Goal: Information Seeking & Learning: Learn about a topic

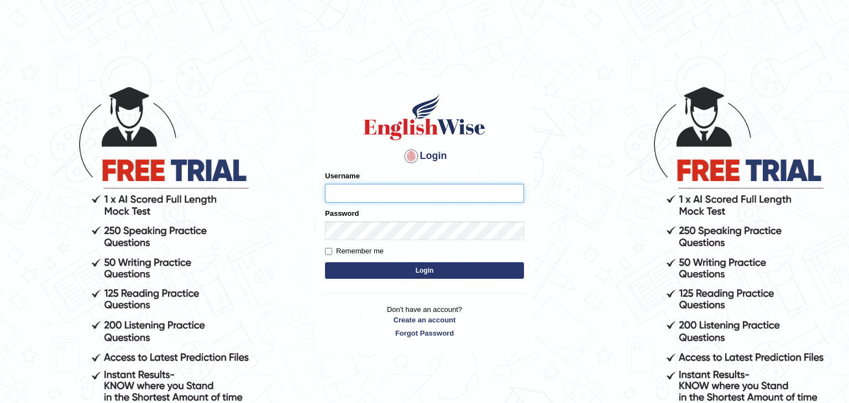
type input "Monia74"
click at [428, 268] on button "Login" at bounding box center [424, 271] width 199 height 17
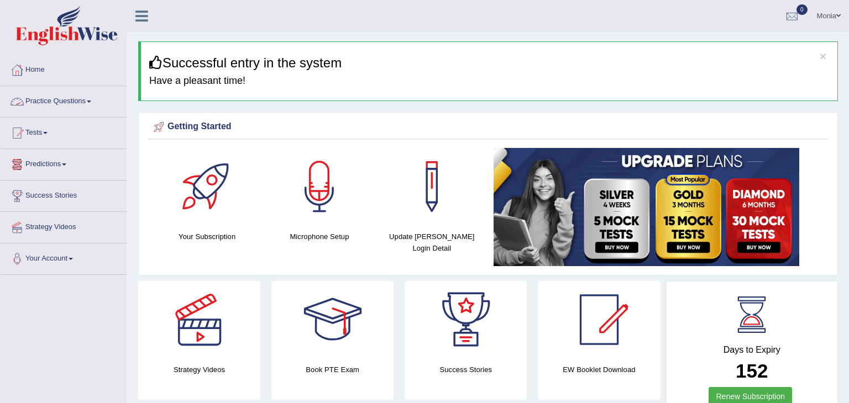
click at [59, 101] on link "Practice Questions" at bounding box center [64, 100] width 126 height 28
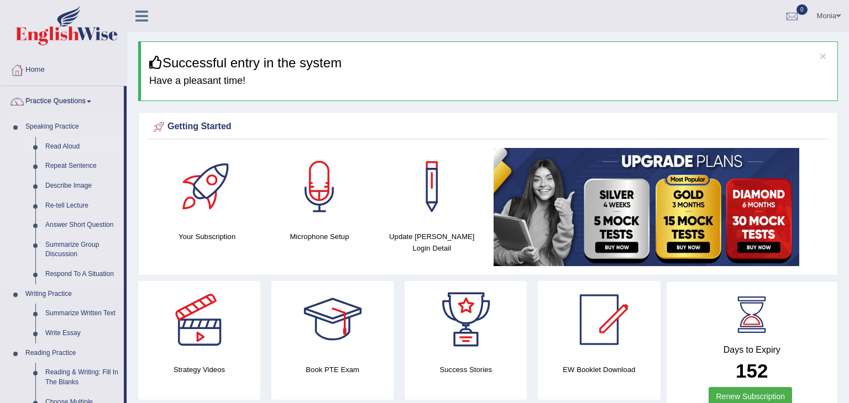
click at [70, 144] on link "Read Aloud" at bounding box center [81, 147] width 83 height 20
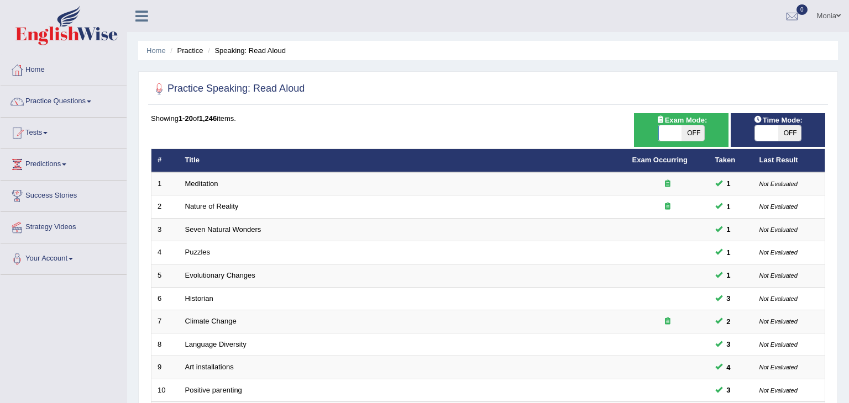
click at [675, 136] on span at bounding box center [669, 132] width 23 height 15
checkbox input "true"
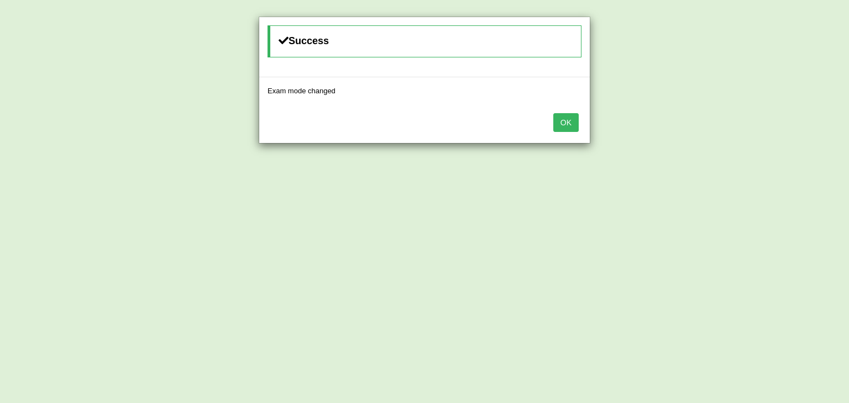
click at [573, 121] on button "OK" at bounding box center [565, 122] width 25 height 19
click at [573, 125] on button "OK" at bounding box center [565, 122] width 25 height 19
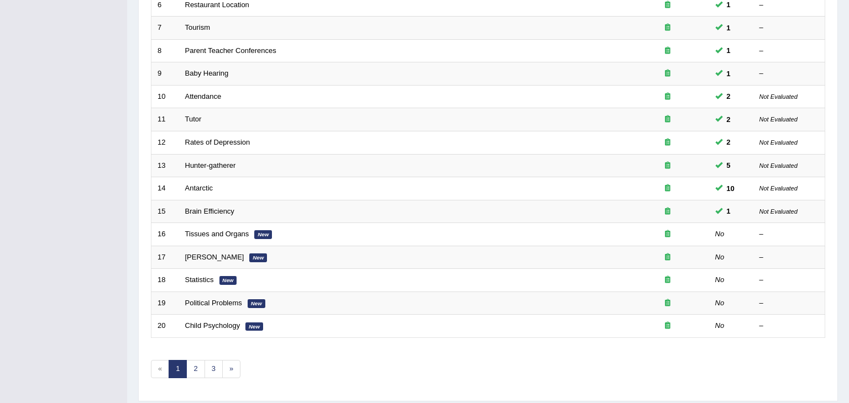
scroll to position [314, 0]
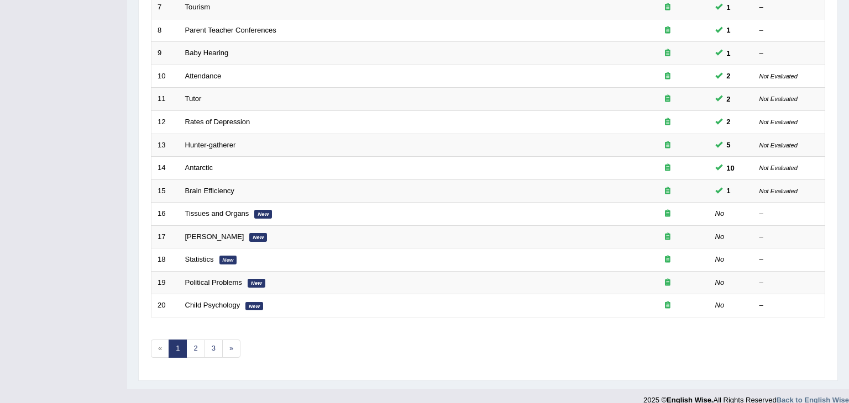
drag, startPoint x: 847, startPoint y: 123, endPoint x: 846, endPoint y: 297, distance: 174.7
click at [846, 297] on div "Home Practice Speaking: Read Aloud Practice Speaking: Read Aloud Time Mode: ON …" at bounding box center [488, 38] width 722 height 704
click at [209, 350] on link "3" at bounding box center [213, 349] width 18 height 18
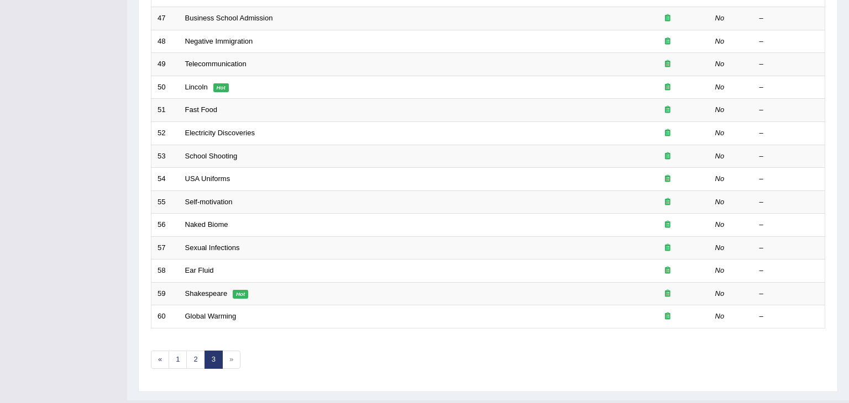
scroll to position [325, 0]
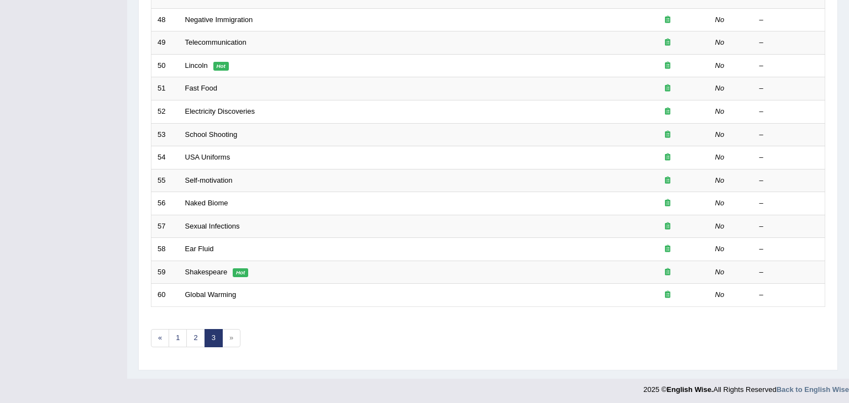
click at [228, 337] on span "»" at bounding box center [231, 338] width 18 height 18
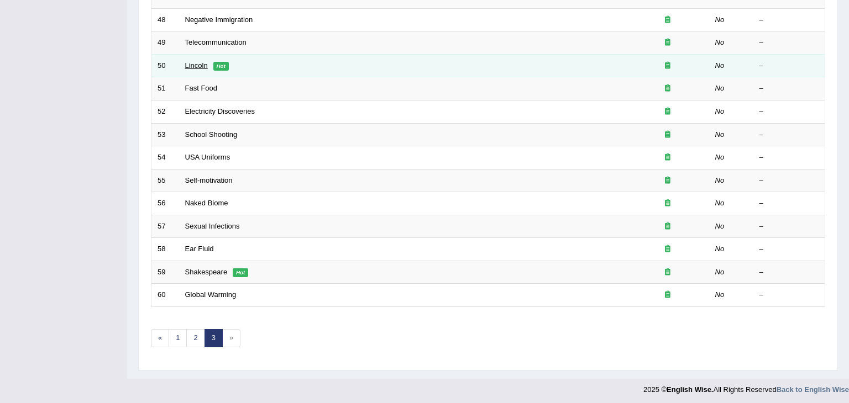
click at [193, 65] on link "Lincoln" at bounding box center [196, 65] width 23 height 8
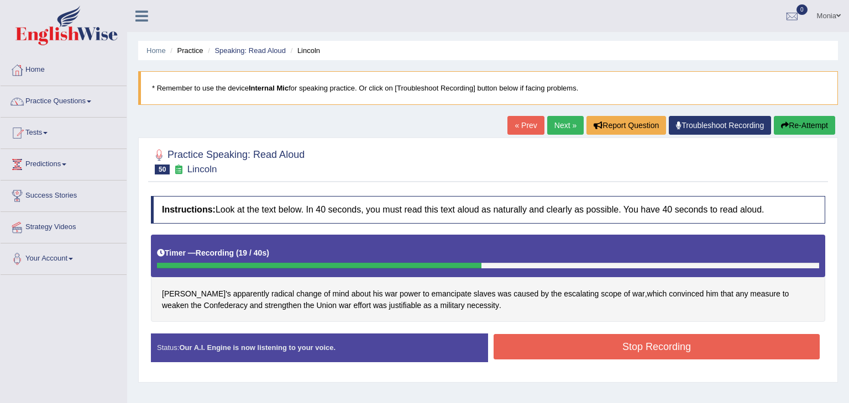
click at [544, 346] on button "Stop Recording" at bounding box center [657, 346] width 326 height 25
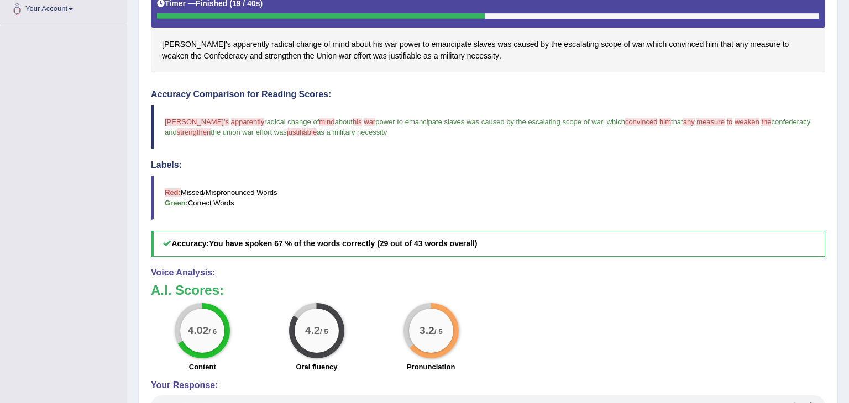
scroll to position [263, 0]
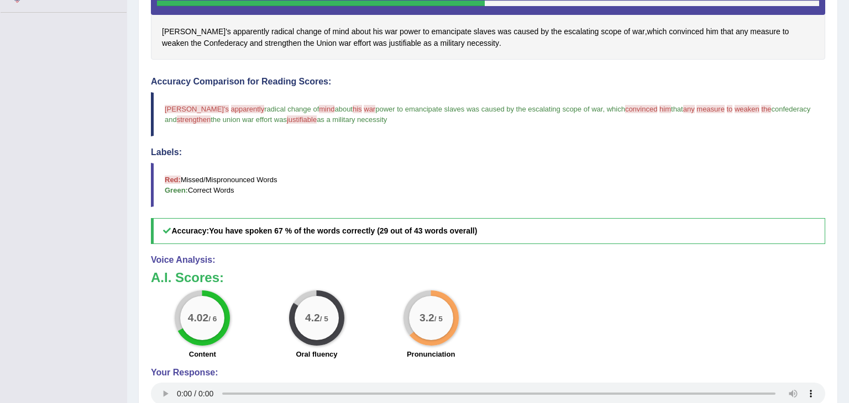
drag, startPoint x: 848, startPoint y: 161, endPoint x: 848, endPoint y: 293, distance: 132.6
click at [848, 293] on div "Home Practice Speaking: Read Aloud Lincoln * Remember to use the device Interna…" at bounding box center [488, 123] width 722 height 773
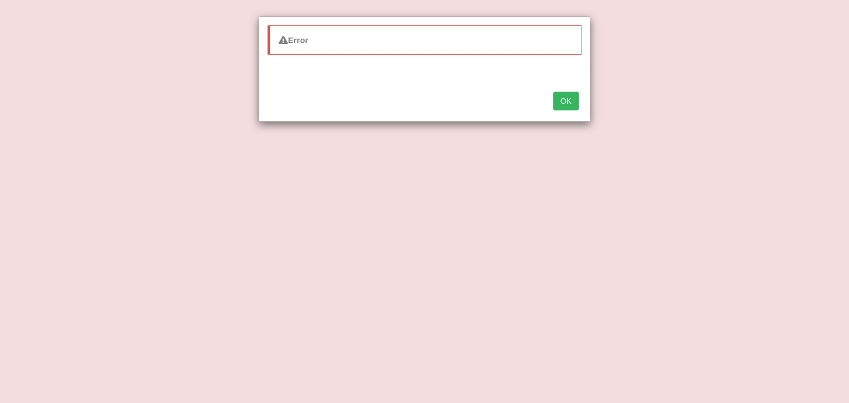
click at [571, 101] on button "OK" at bounding box center [565, 101] width 25 height 19
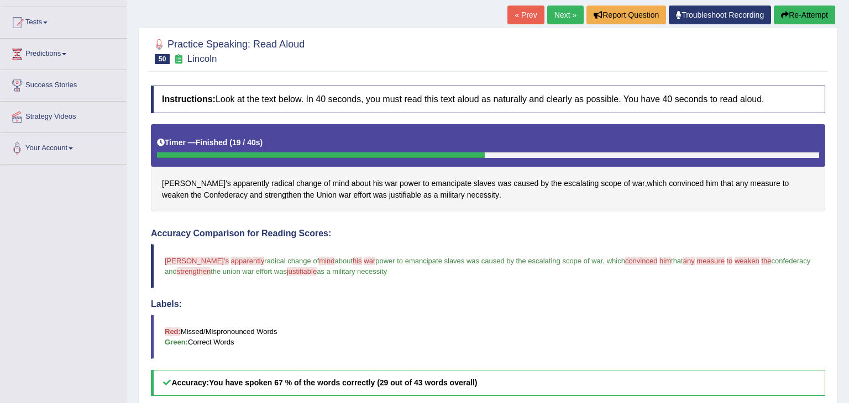
scroll to position [107, 0]
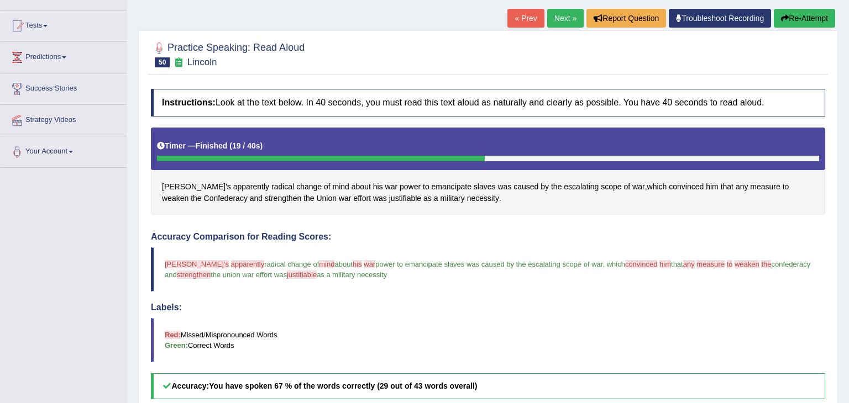
click at [812, 14] on button "Re-Attempt" at bounding box center [804, 18] width 61 height 19
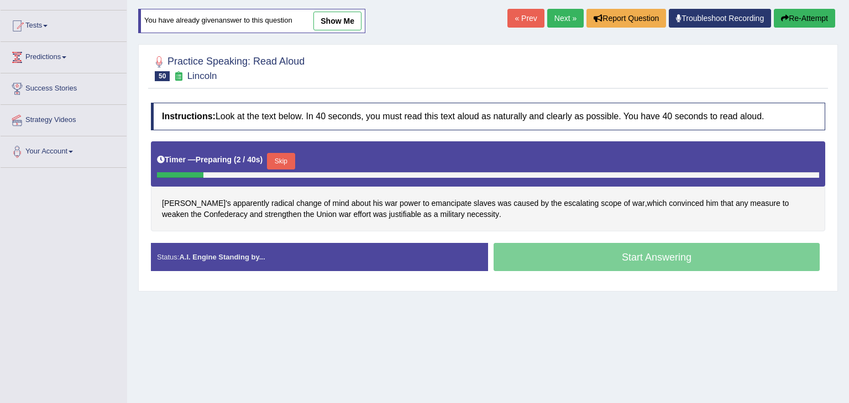
click at [276, 158] on button "Skip" at bounding box center [281, 161] width 28 height 17
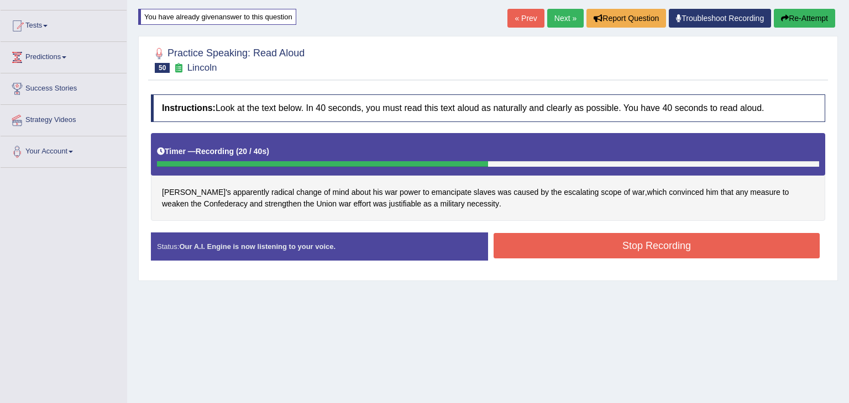
click at [582, 249] on button "Stop Recording" at bounding box center [657, 245] width 326 height 25
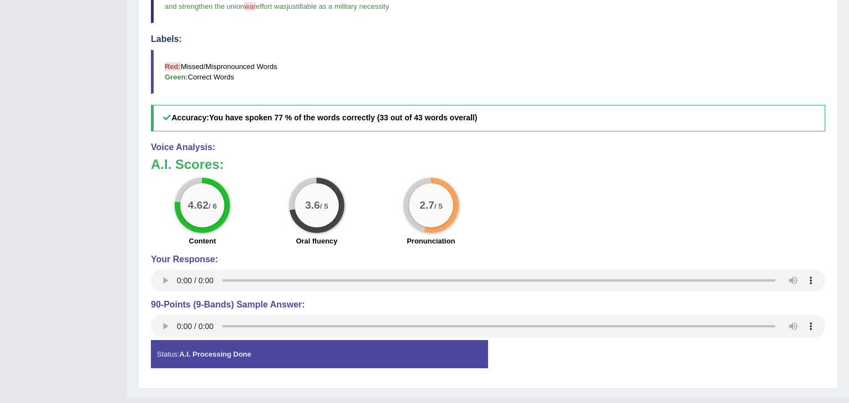
scroll to position [385, 0]
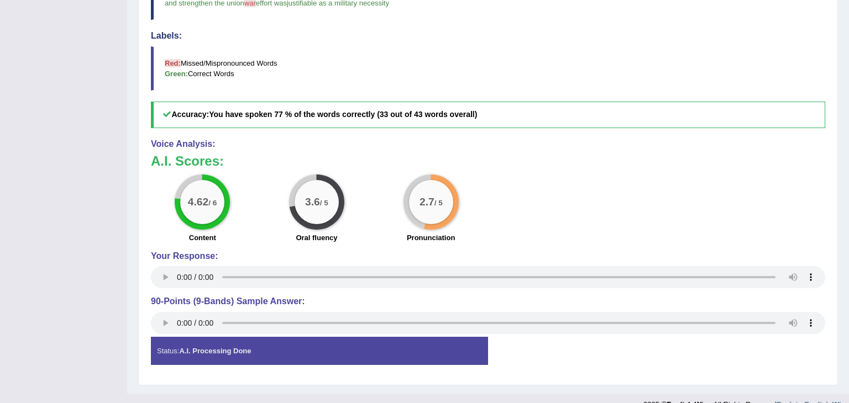
drag, startPoint x: 848, startPoint y: 182, endPoint x: 848, endPoint y: 322, distance: 139.3
click at [848, 322] on div "Home Practice Speaking: Read Aloud Lincoln * Remember to use the device Interna…" at bounding box center [488, 4] width 722 height 779
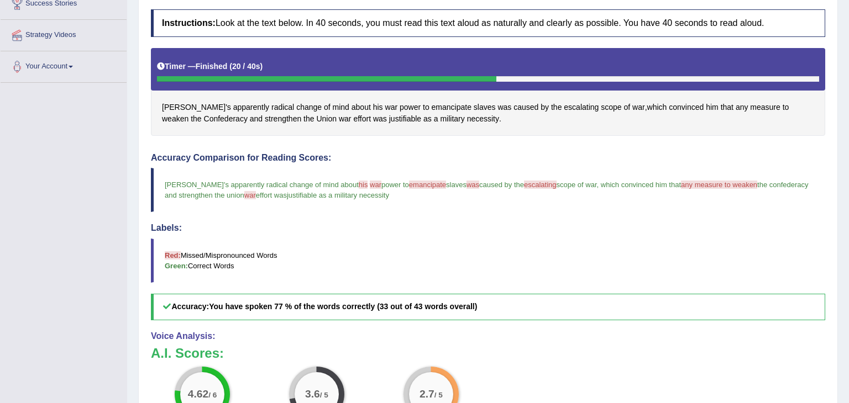
scroll to position [0, 0]
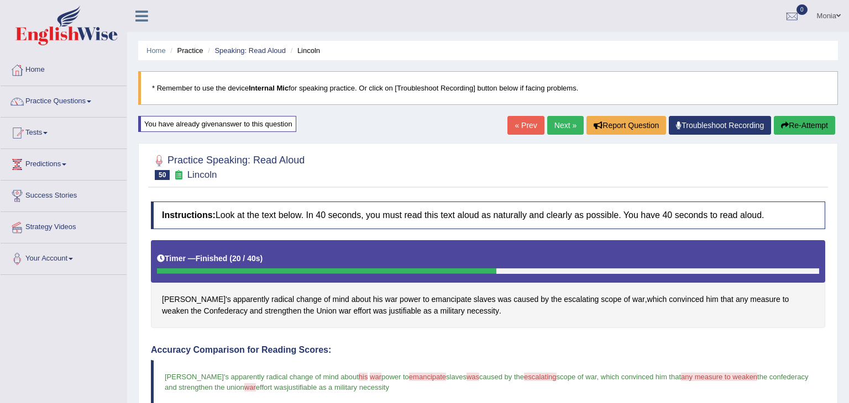
drag, startPoint x: 848, startPoint y: 208, endPoint x: 848, endPoint y: -48, distance: 255.9
click at [848, 0] on html "Toggle navigation Home Practice Questions Speaking Practice Read Aloud Repeat S…" at bounding box center [424, 201] width 849 height 403
click at [565, 123] on link "Next »" at bounding box center [565, 125] width 36 height 19
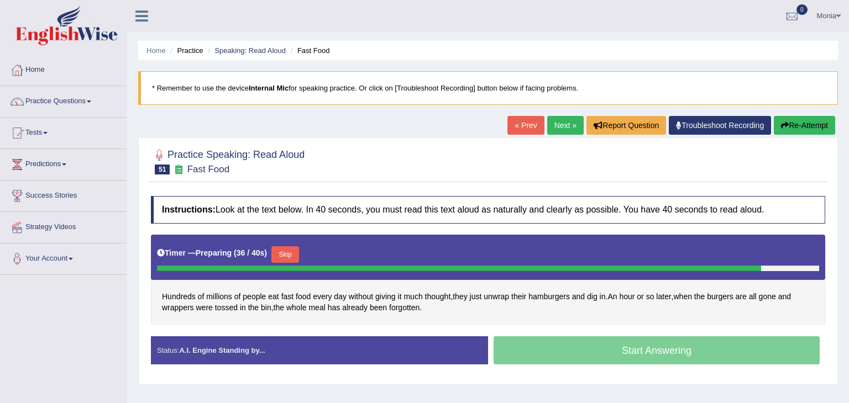
click at [286, 255] on button "Skip" at bounding box center [285, 255] width 28 height 17
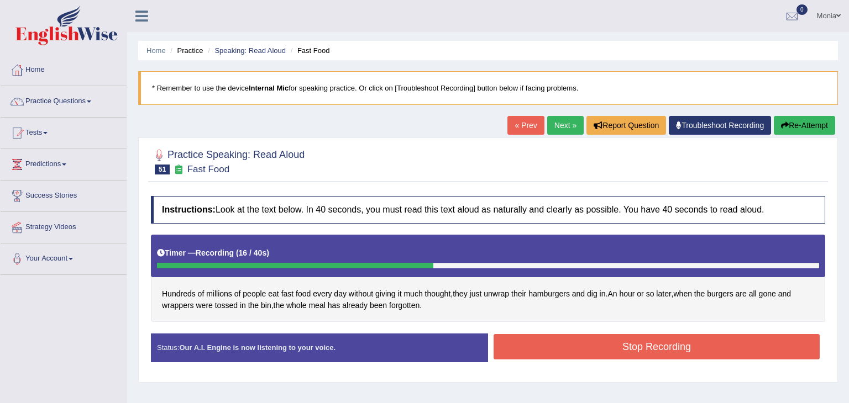
click at [556, 356] on button "Stop Recording" at bounding box center [657, 346] width 326 height 25
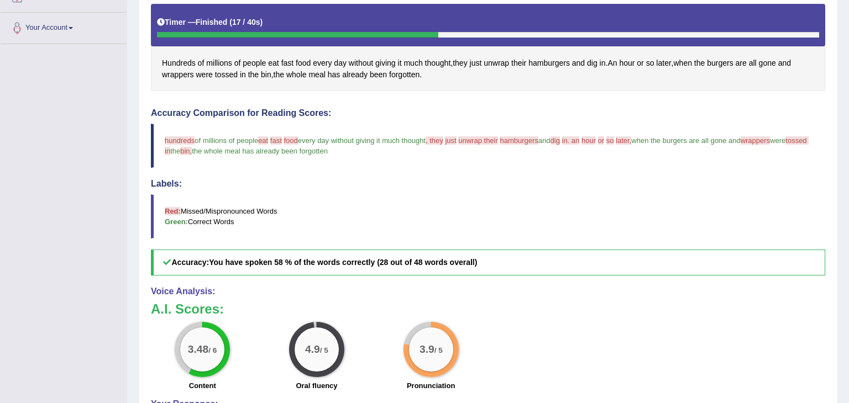
scroll to position [260, 0]
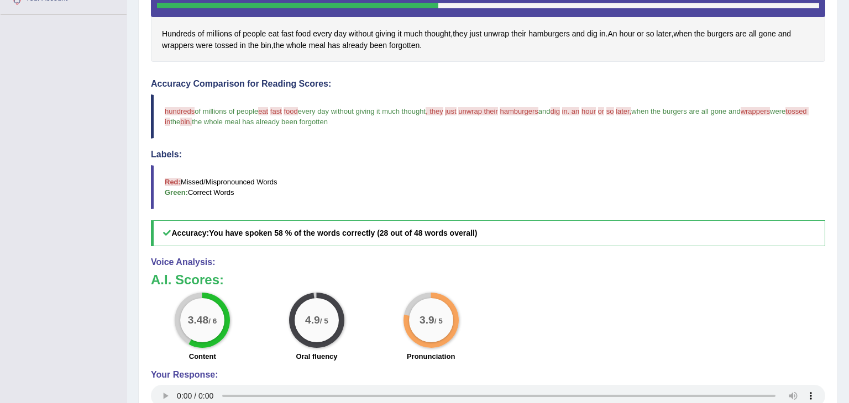
drag, startPoint x: 848, startPoint y: 149, endPoint x: 848, endPoint y: 281, distance: 132.1
click at [848, 281] on div "Home Practice Speaking: Read Aloud Fast Food * Remember to use the device Inter…" at bounding box center [488, 126] width 722 height 773
click at [848, 149] on div "Home Practice Speaking: Read Aloud Fast Food * Remember to use the device Inter…" at bounding box center [488, 126] width 722 height 773
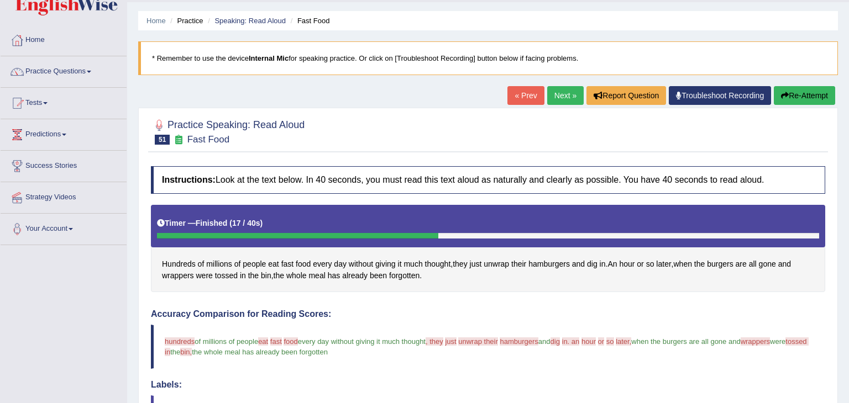
scroll to position [0, 0]
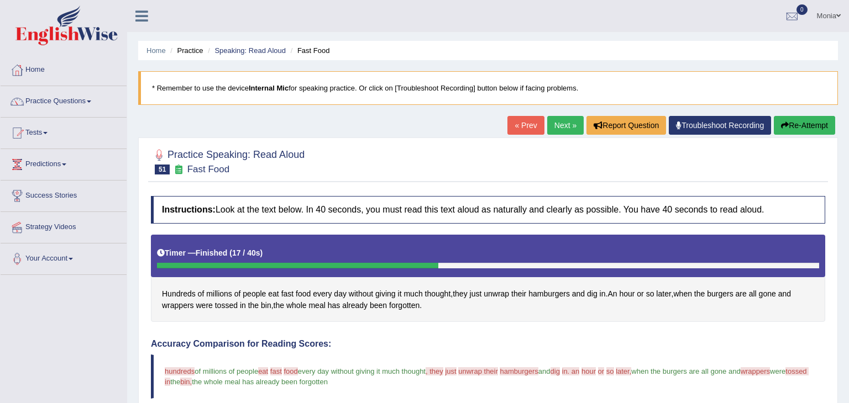
drag, startPoint x: 848, startPoint y: 149, endPoint x: 848, endPoint y: -48, distance: 196.8
click at [848, 0] on html "Toggle navigation Home Practice Questions Speaking Practice Read Aloud Repeat S…" at bounding box center [424, 201] width 849 height 403
click at [564, 124] on link "Next »" at bounding box center [565, 125] width 36 height 19
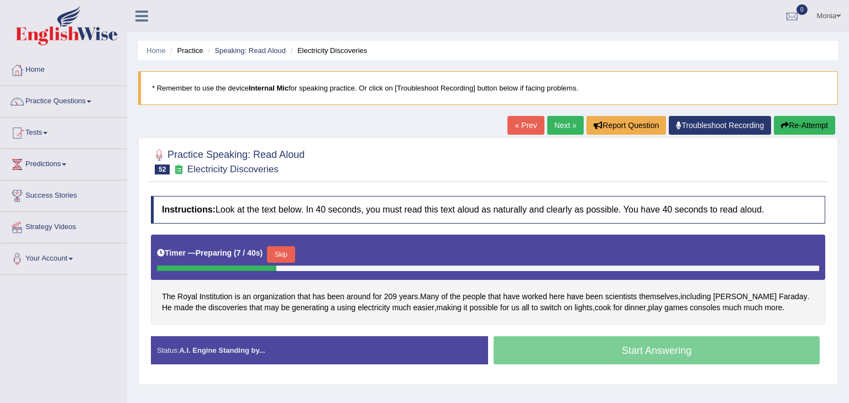
click at [280, 251] on button "Skip" at bounding box center [281, 255] width 28 height 17
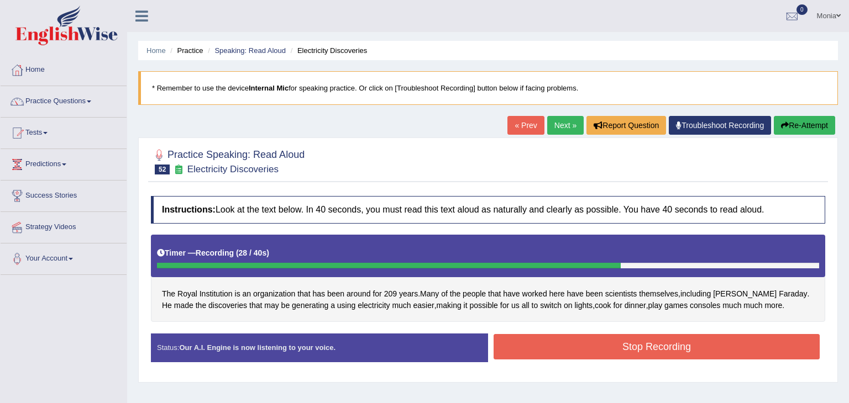
click at [673, 347] on button "Stop Recording" at bounding box center [657, 346] width 326 height 25
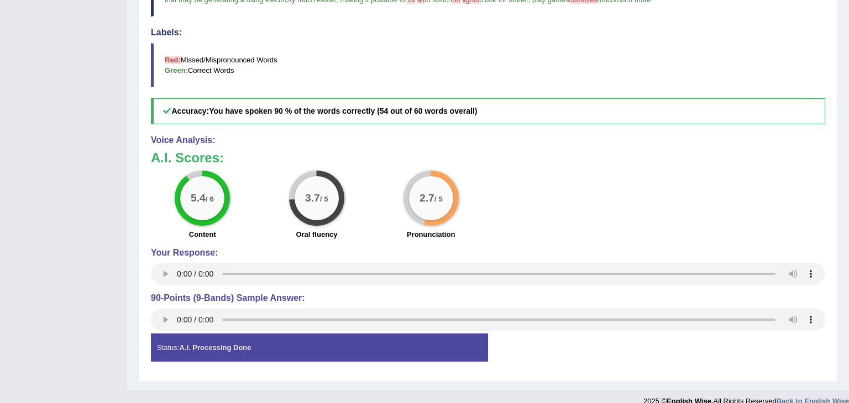
drag, startPoint x: 847, startPoint y: 124, endPoint x: 848, endPoint y: 321, distance: 196.8
click at [848, 321] on div "Home Practice Speaking: Read Aloud Electricity Discoveries * Remember to use th…" at bounding box center [488, 4] width 722 height 773
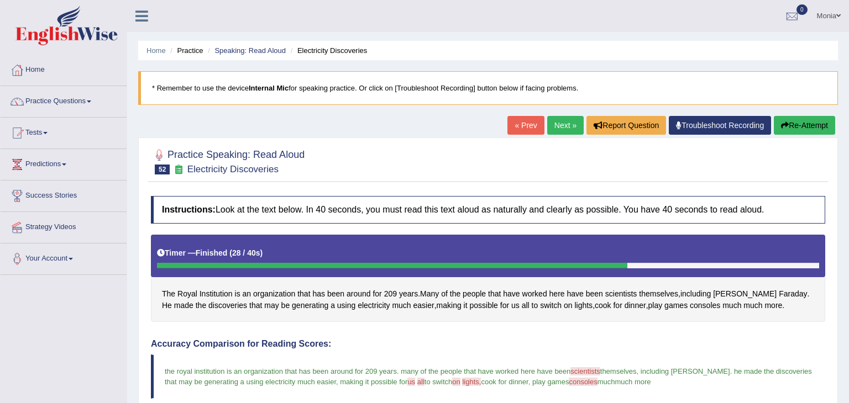
drag, startPoint x: 848, startPoint y: 251, endPoint x: 848, endPoint y: 52, distance: 199.0
click at [848, 52] on div "Home Practice Speaking: Read Aloud Electricity Discoveries * Remember to use th…" at bounding box center [488, 386] width 722 height 773
click at [807, 127] on button "Re-Attempt" at bounding box center [804, 125] width 61 height 19
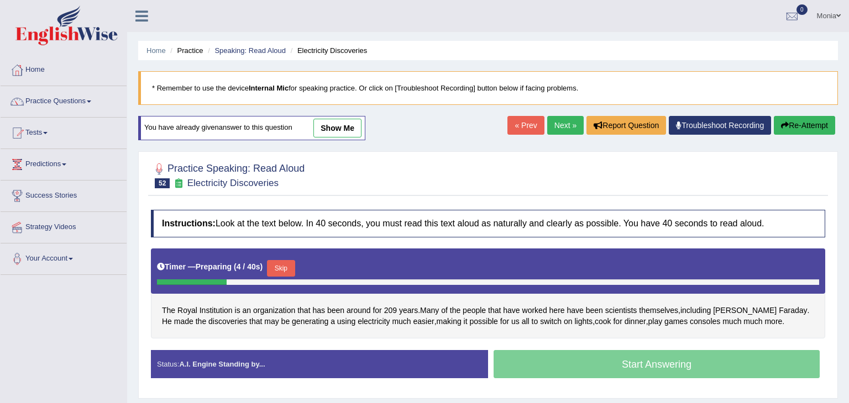
click at [277, 269] on button "Skip" at bounding box center [281, 268] width 28 height 17
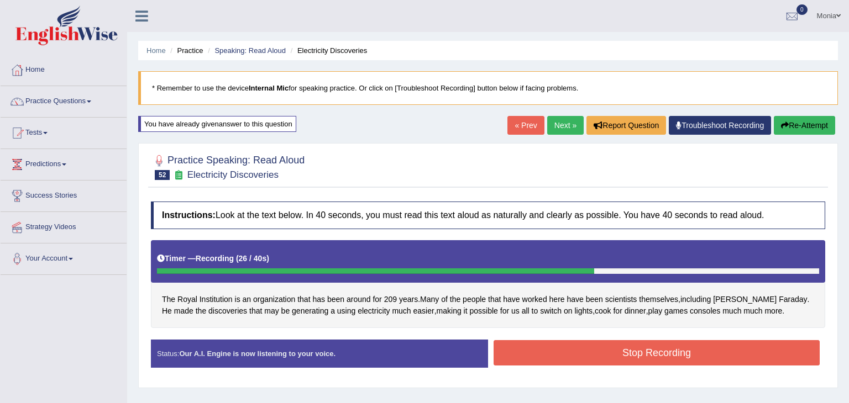
click at [701, 353] on button "Stop Recording" at bounding box center [657, 352] width 326 height 25
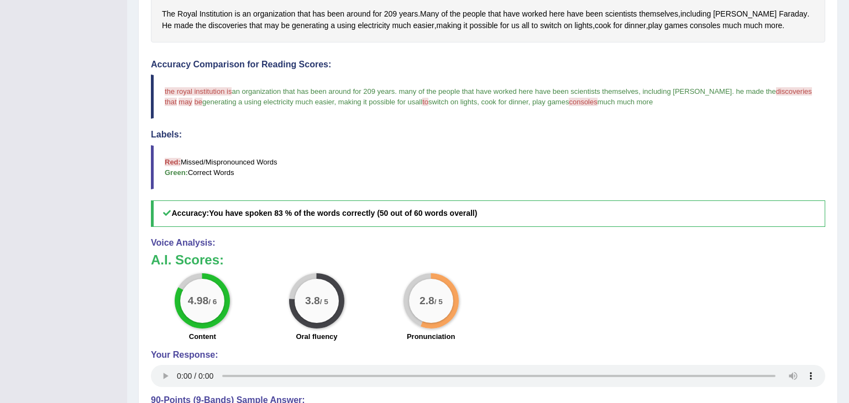
scroll to position [287, 0]
drag, startPoint x: 848, startPoint y: 184, endPoint x: 848, endPoint y: 328, distance: 143.7
click at [848, 328] on div "Home Practice Speaking: Read Aloud Electricity Discoveries * Remember to use th…" at bounding box center [488, 102] width 722 height 779
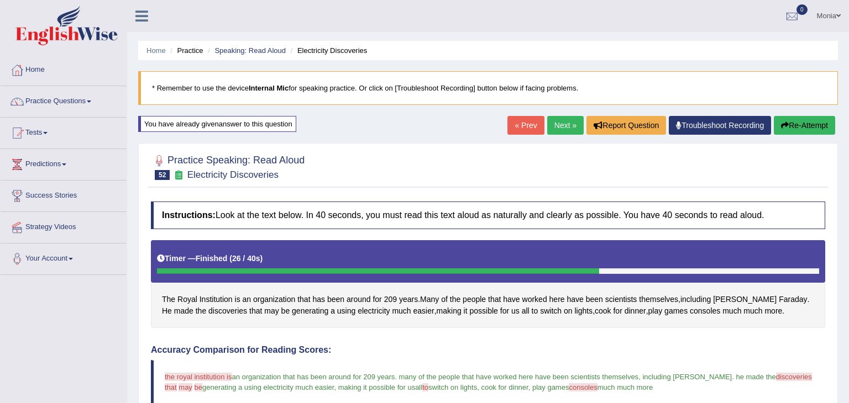
drag, startPoint x: 848, startPoint y: 214, endPoint x: 848, endPoint y: -48, distance: 262.0
click at [848, 0] on html "Toggle navigation Home Practice Questions Speaking Practice Read Aloud Repeat S…" at bounding box center [424, 201] width 849 height 403
click at [563, 125] on link "Next »" at bounding box center [565, 125] width 36 height 19
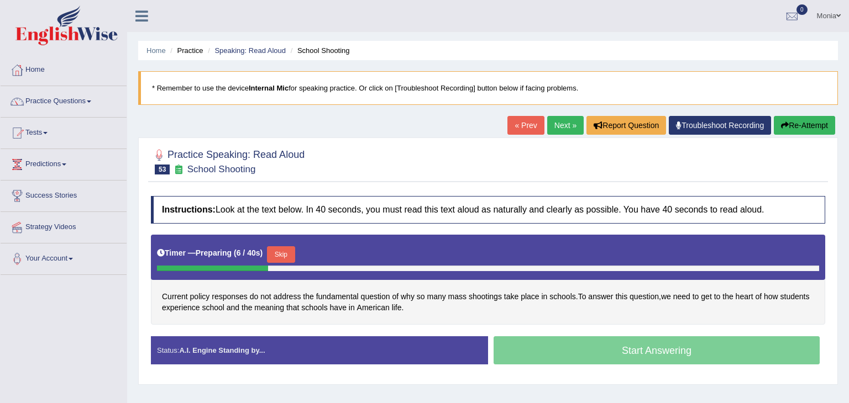
click at [281, 251] on button "Skip" at bounding box center [281, 255] width 28 height 17
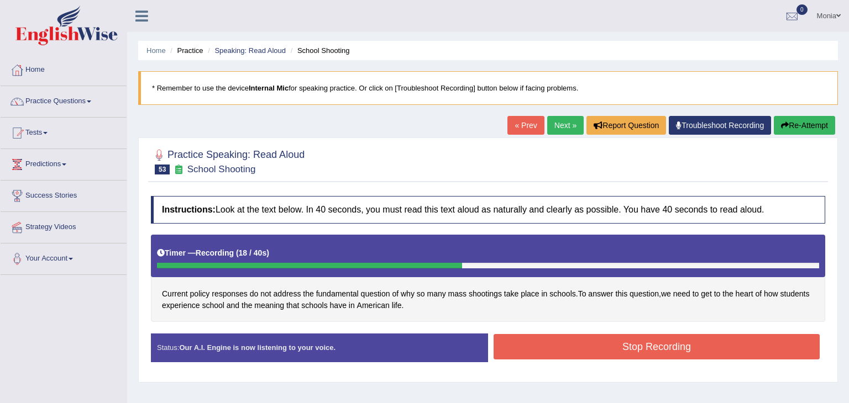
click at [553, 344] on button "Stop Recording" at bounding box center [657, 346] width 326 height 25
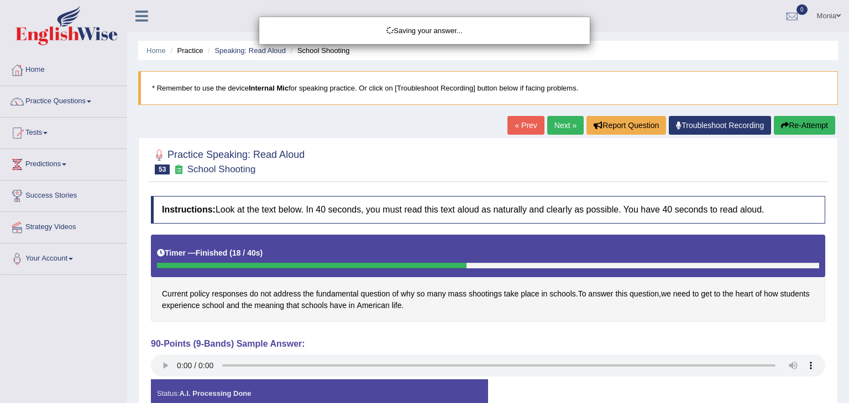
click at [848, 160] on div "Saving your answer..." at bounding box center [424, 201] width 849 height 403
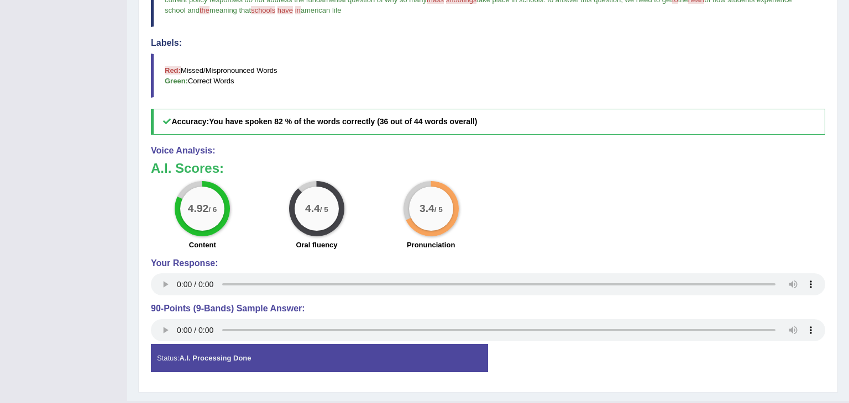
scroll to position [396, 0]
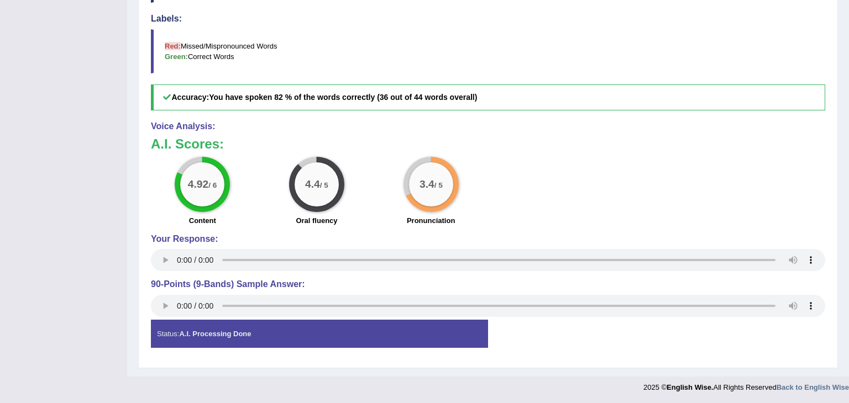
drag, startPoint x: 848, startPoint y: 174, endPoint x: 848, endPoint y: 415, distance: 241.0
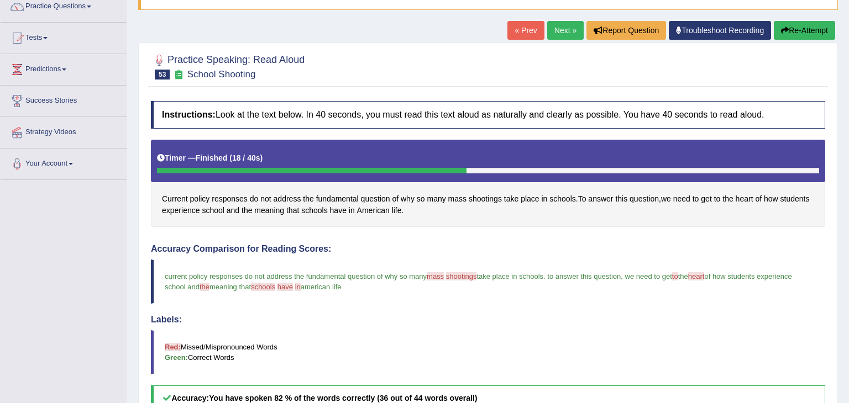
scroll to position [28, 0]
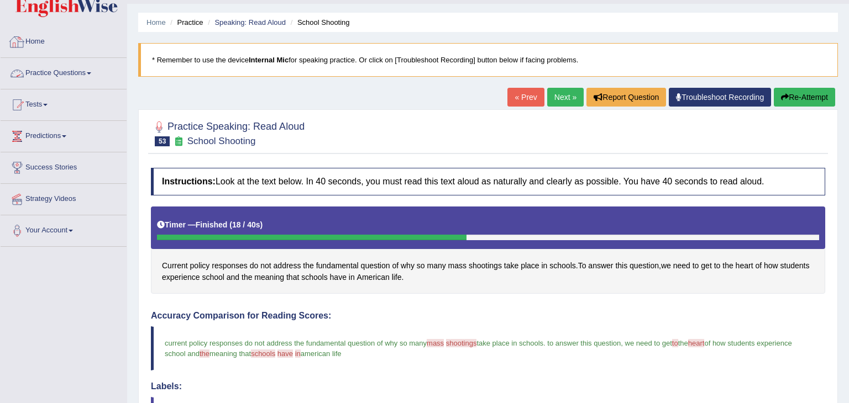
click at [85, 75] on link "Practice Questions" at bounding box center [64, 72] width 126 height 28
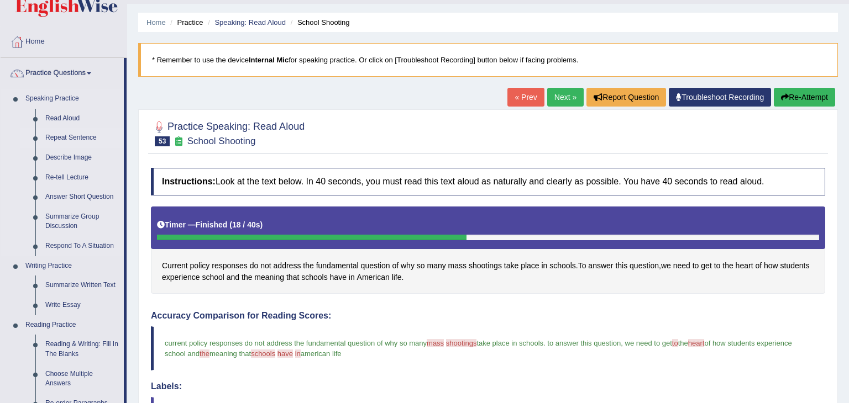
click at [75, 136] on link "Repeat Sentence" at bounding box center [81, 138] width 83 height 20
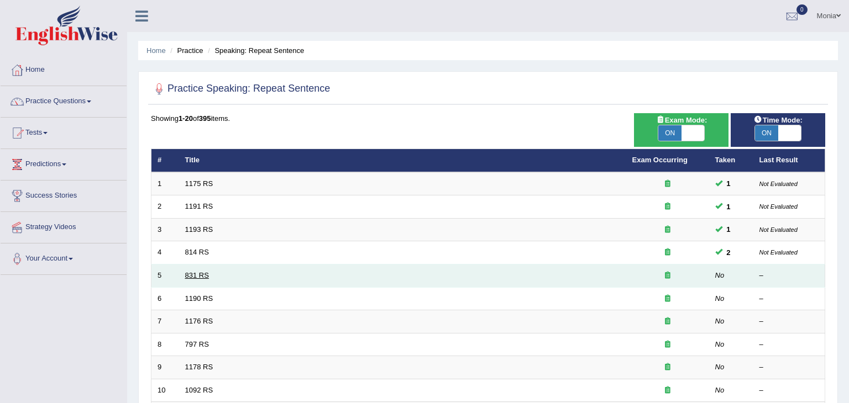
click at [187, 274] on link "831 RS" at bounding box center [197, 275] width 24 height 8
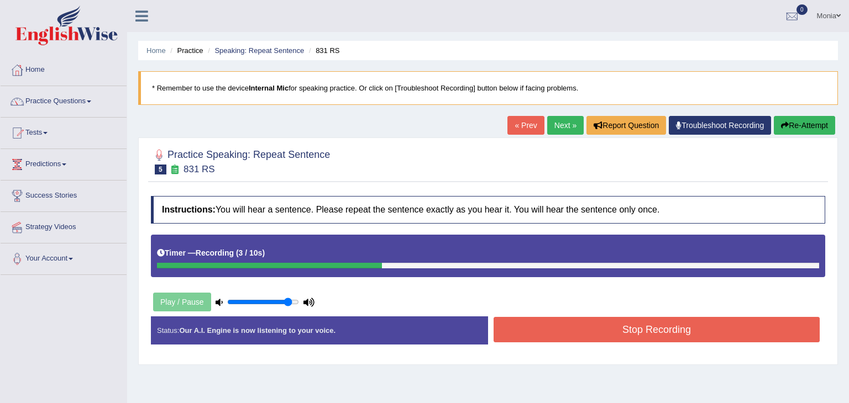
click at [761, 337] on button "Stop Recording" at bounding box center [657, 329] width 326 height 25
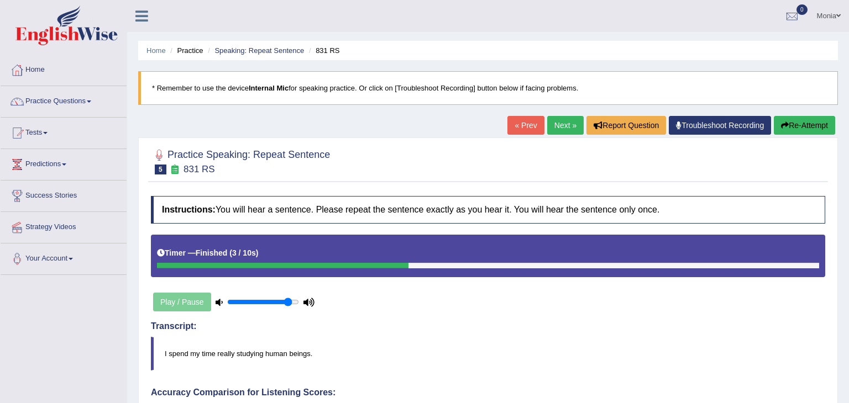
click at [562, 122] on link "Next »" at bounding box center [565, 125] width 36 height 19
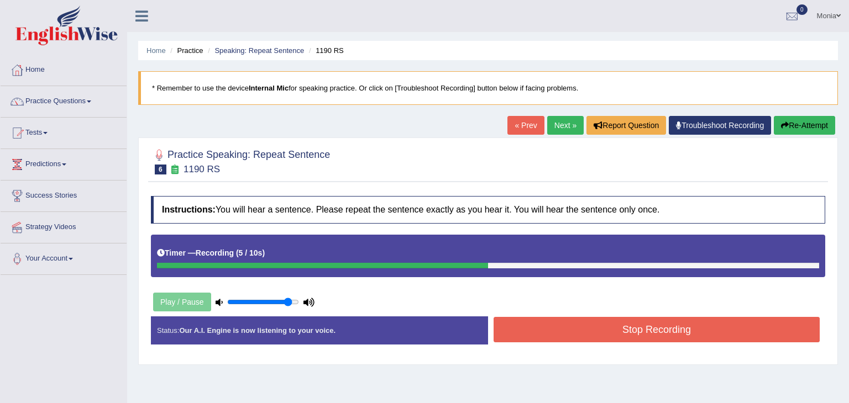
click at [693, 328] on button "Stop Recording" at bounding box center [657, 329] width 326 height 25
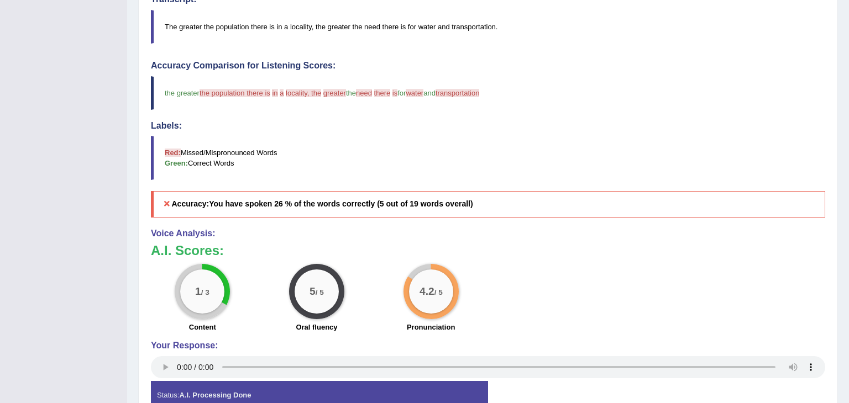
scroll to position [389, 0]
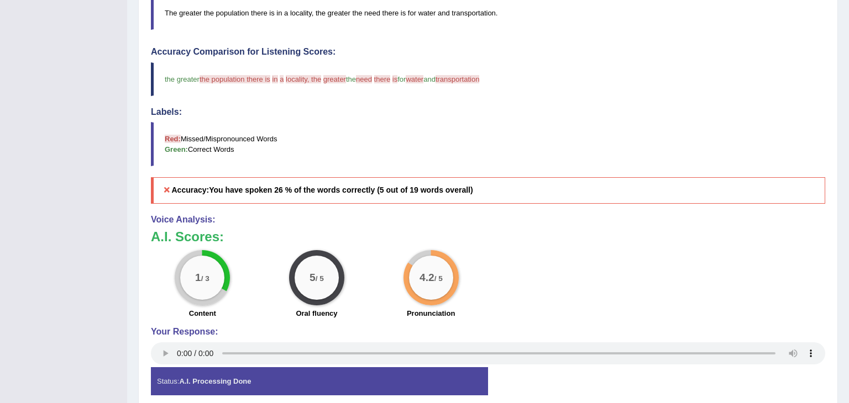
scroll to position [0, 0]
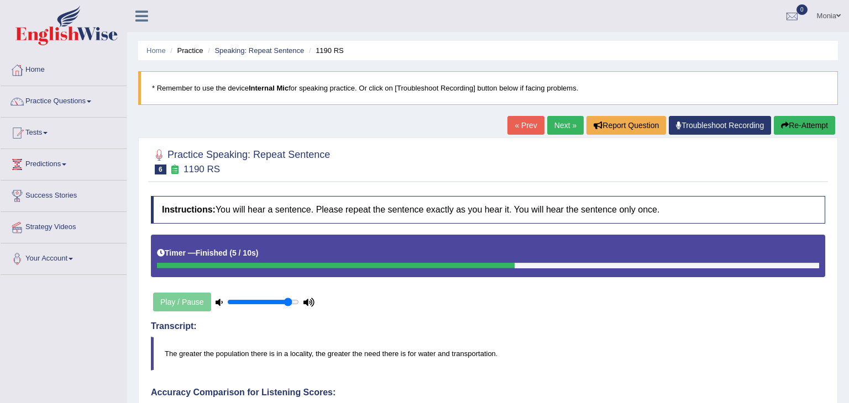
click at [559, 123] on link "Next »" at bounding box center [565, 125] width 36 height 19
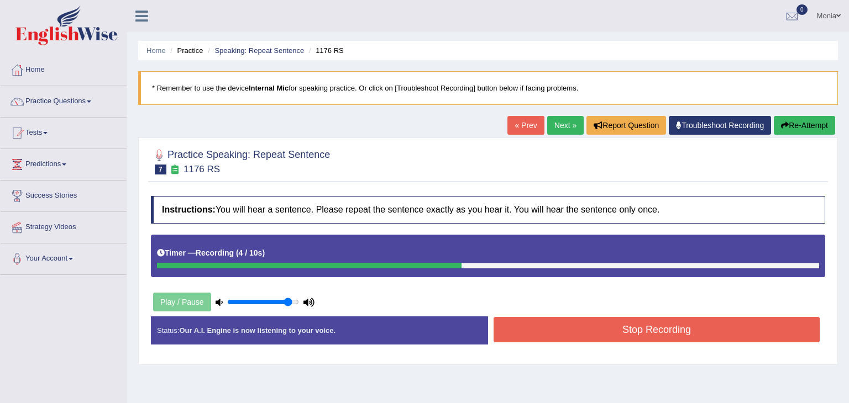
click at [725, 329] on button "Stop Recording" at bounding box center [657, 329] width 326 height 25
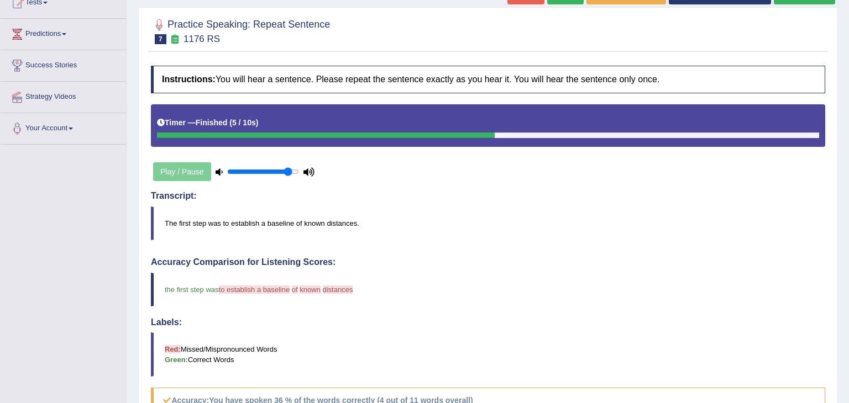
scroll to position [133, 0]
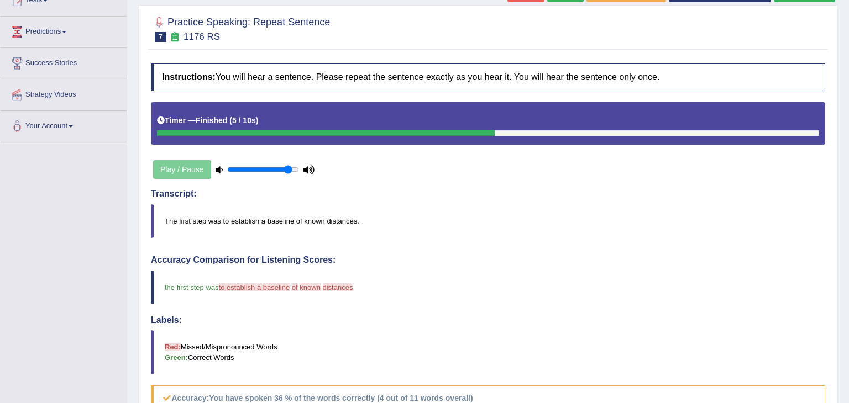
click at [471, 250] on div "Instructions: You will hear a sentence. Please repeat the sentence exactly as y…" at bounding box center [488, 338] width 680 height 560
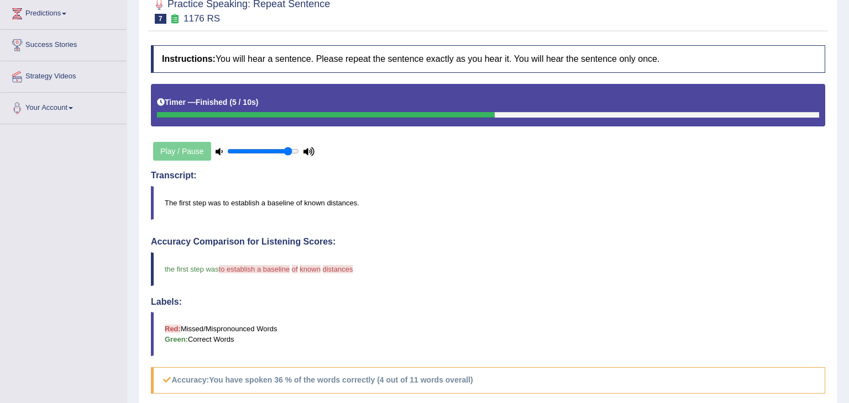
scroll to position [0, 0]
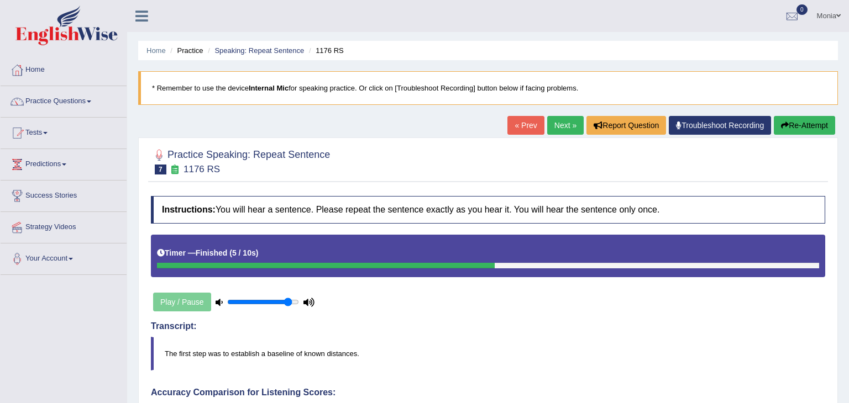
click at [563, 128] on link "Next »" at bounding box center [565, 125] width 36 height 19
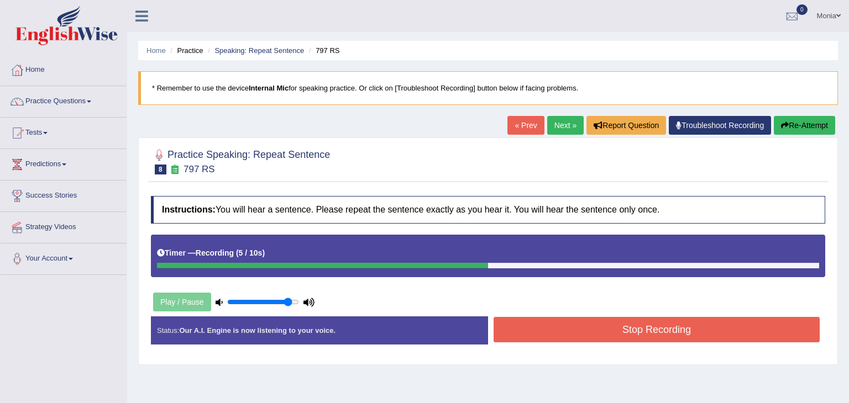
click at [696, 341] on button "Stop Recording" at bounding box center [657, 329] width 326 height 25
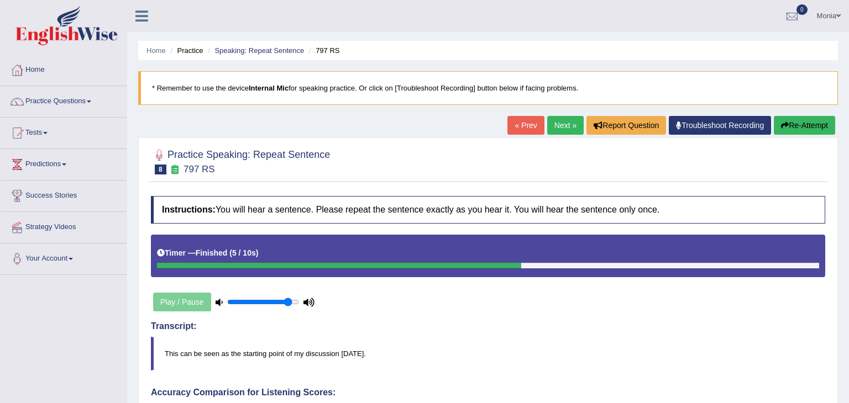
click at [558, 123] on link "Next »" at bounding box center [565, 125] width 36 height 19
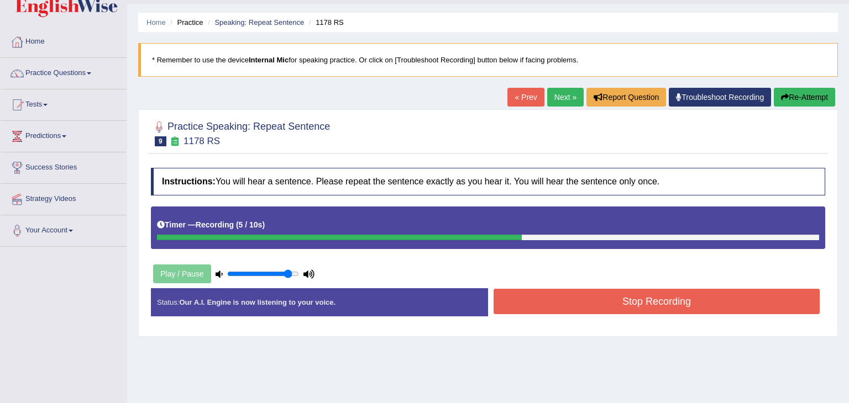
click at [677, 289] on button "Stop Recording" at bounding box center [657, 301] width 326 height 25
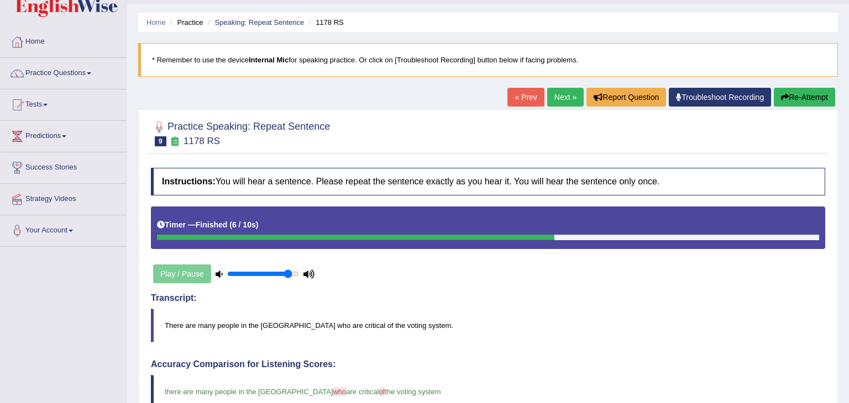
scroll to position [270, 0]
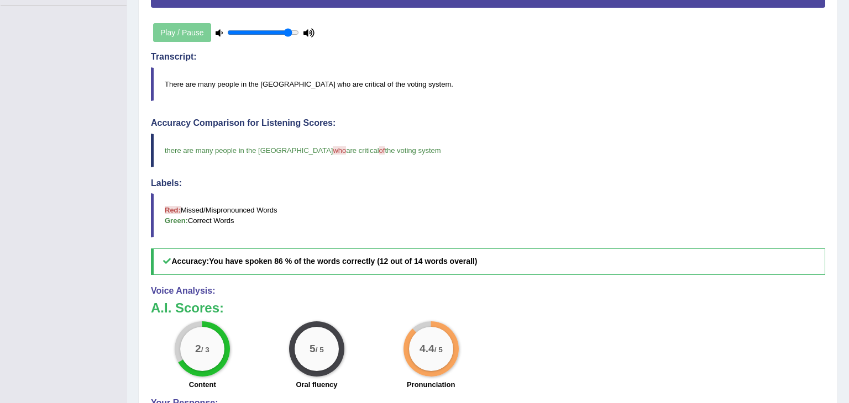
drag, startPoint x: 848, startPoint y: 175, endPoint x: 848, endPoint y: 301, distance: 126.0
click at [848, 301] on div "Home Practice Speaking: Repeat Sentence 1178 RS * Remember to use the device In…" at bounding box center [488, 112] width 722 height 765
click at [848, 246] on div "Home Practice Speaking: Repeat Sentence 1178 RS * Remember to use the device In…" at bounding box center [488, 112] width 722 height 765
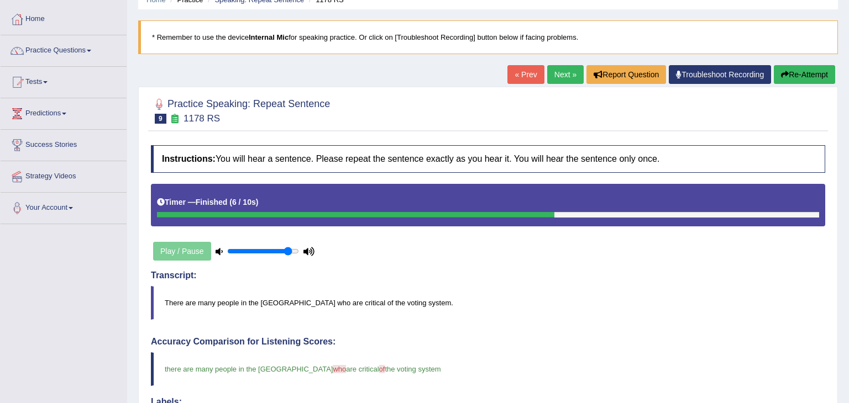
scroll to position [0, 0]
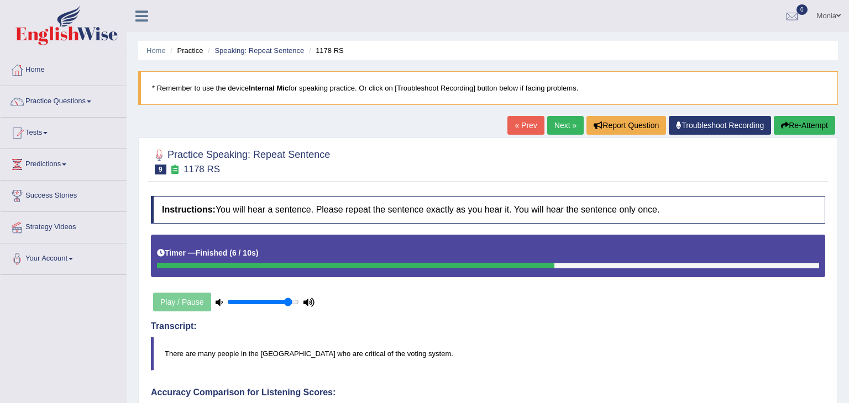
drag, startPoint x: 848, startPoint y: 194, endPoint x: 848, endPoint y: 10, distance: 184.0
click at [848, 10] on div "Toggle navigation Home Practice Questions Speaking Practice Read Aloud Repeat S…" at bounding box center [424, 394] width 849 height 788
click at [561, 127] on link "Next »" at bounding box center [565, 125] width 36 height 19
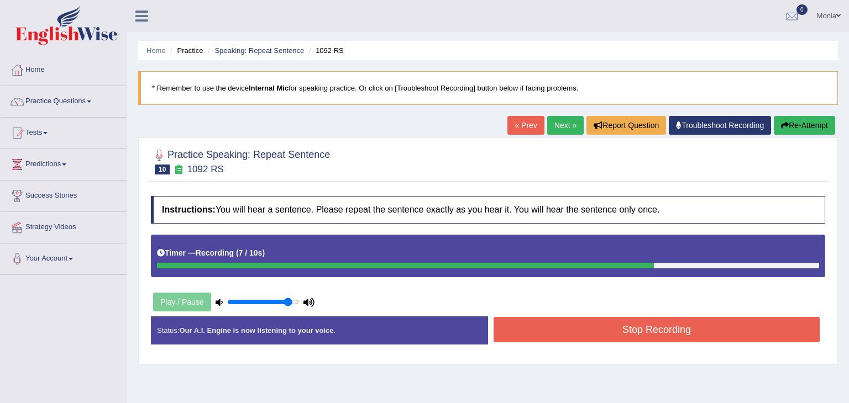
click at [698, 333] on button "Stop Recording" at bounding box center [657, 329] width 326 height 25
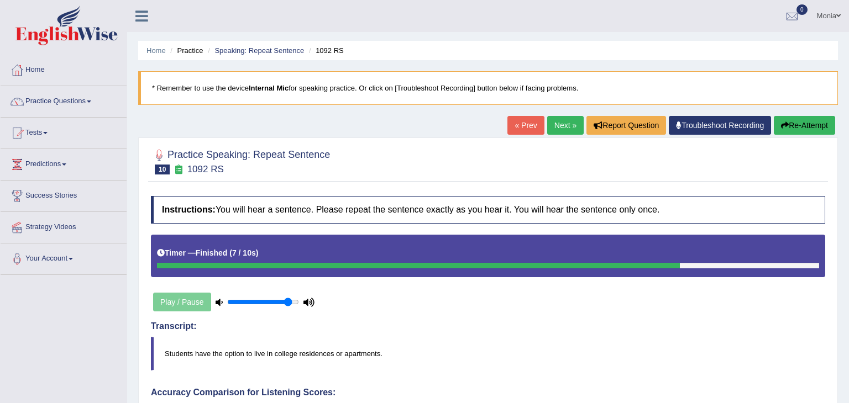
click at [573, 119] on link "Next »" at bounding box center [565, 125] width 36 height 19
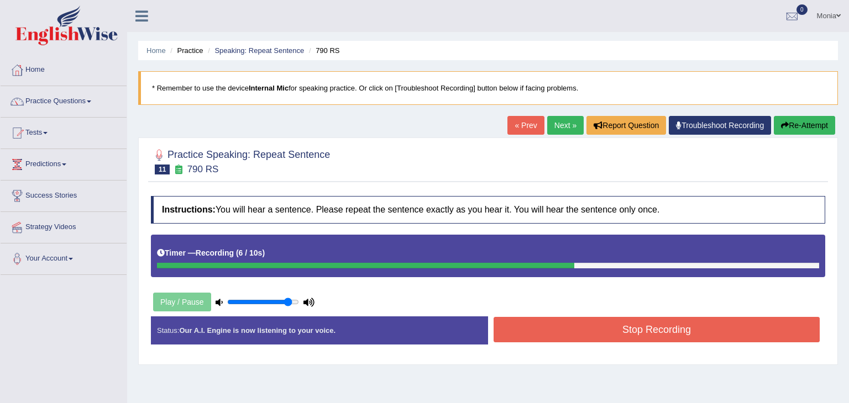
click at [602, 323] on button "Stop Recording" at bounding box center [657, 329] width 326 height 25
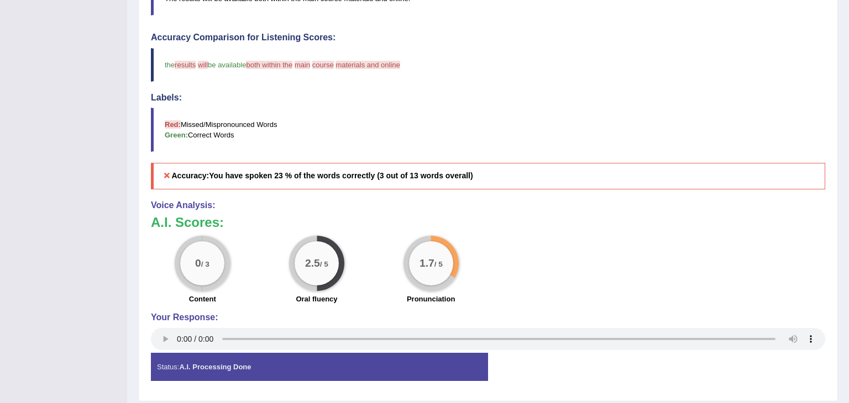
scroll to position [389, 0]
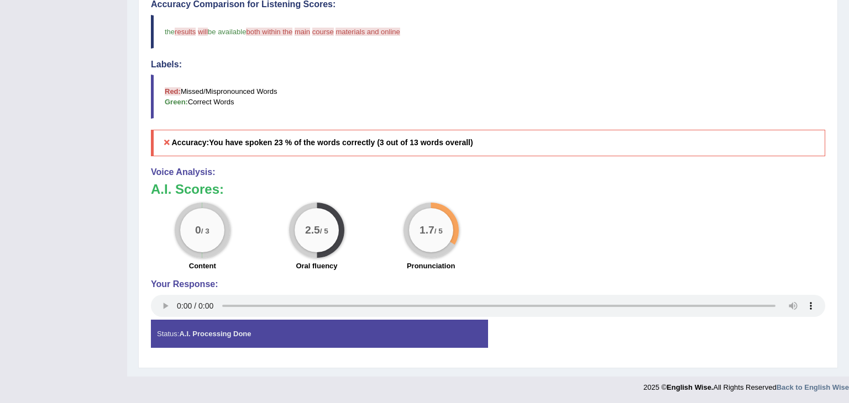
drag, startPoint x: 848, startPoint y: 106, endPoint x: 832, endPoint y: 314, distance: 209.0
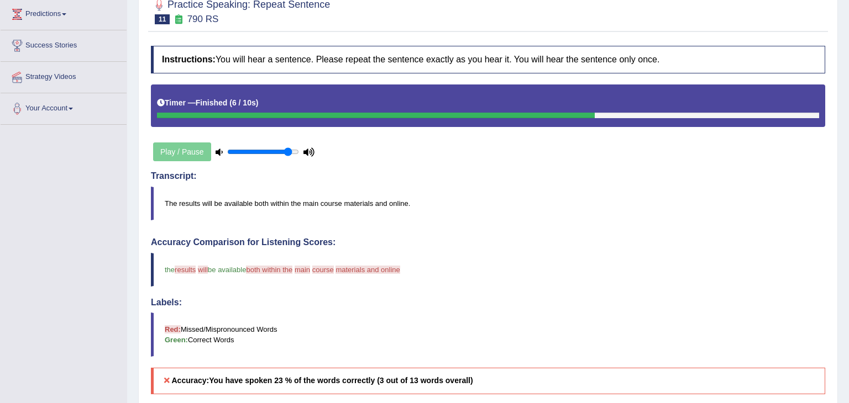
drag, startPoint x: 848, startPoint y: 249, endPoint x: 847, endPoint y: 124, distance: 125.5
click at [847, 124] on div "Home Practice Speaking: Repeat Sentence 790 RS * Remember to use the device Int…" at bounding box center [488, 232] width 722 height 765
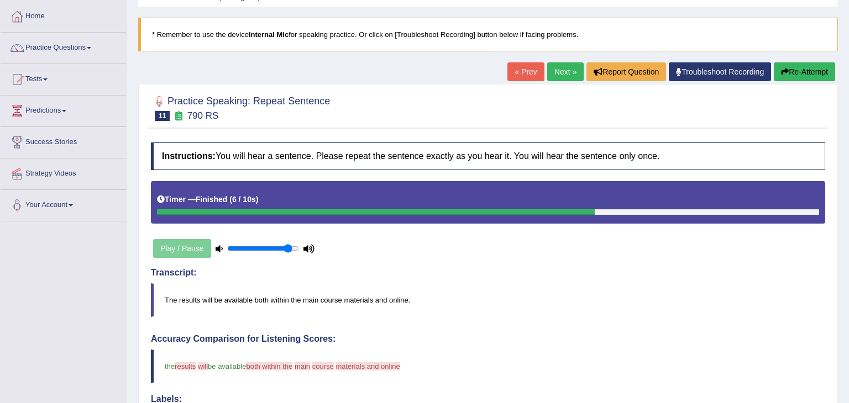
drag, startPoint x: 847, startPoint y: 124, endPoint x: 848, endPoint y: 78, distance: 45.4
click at [848, 78] on div "Home Practice Speaking: Repeat Sentence 790 RS * Remember to use the device Int…" at bounding box center [488, 328] width 722 height 765
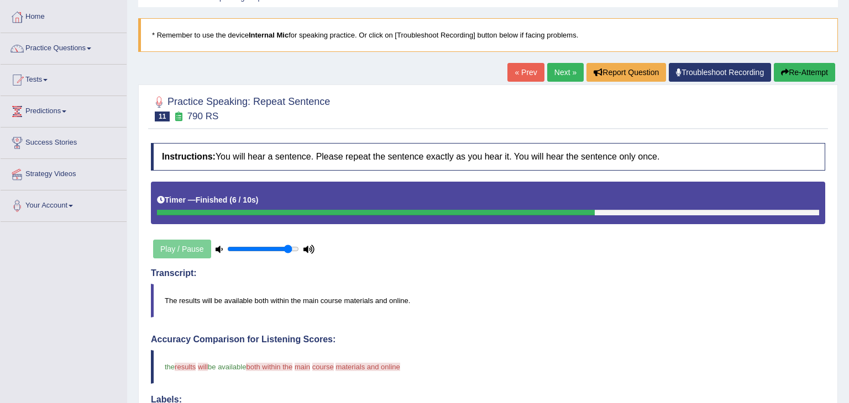
click at [526, 75] on link "« Prev" at bounding box center [525, 72] width 36 height 19
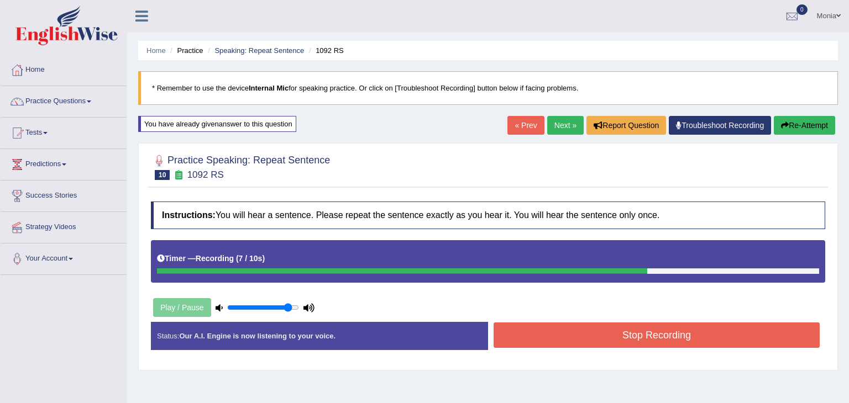
click at [526, 75] on blockquote "* Remember to use the device Internal Mic for speaking practice. Or click on [T…" at bounding box center [488, 88] width 700 height 34
click at [614, 338] on button "Stop Recording" at bounding box center [657, 335] width 326 height 25
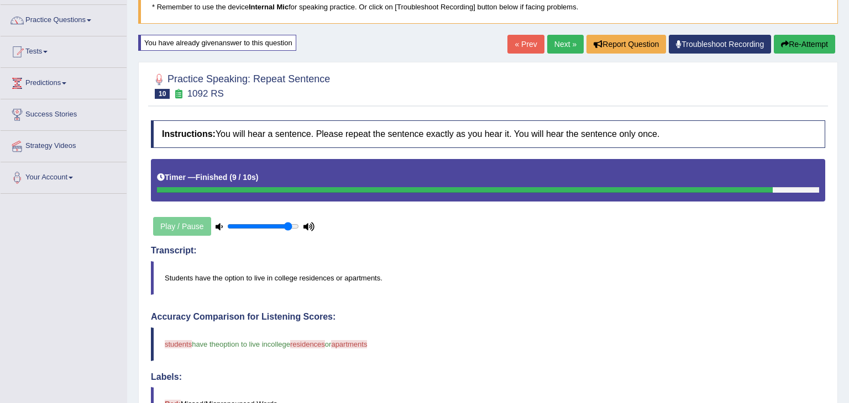
scroll to position [71, 0]
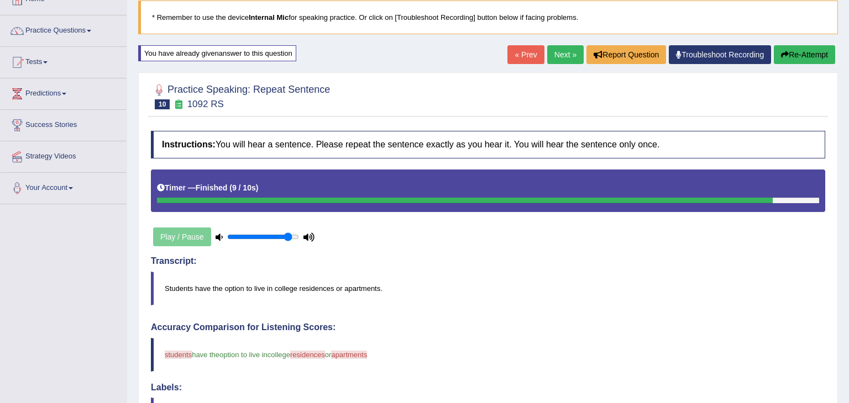
click at [567, 57] on link "Next »" at bounding box center [565, 54] width 36 height 19
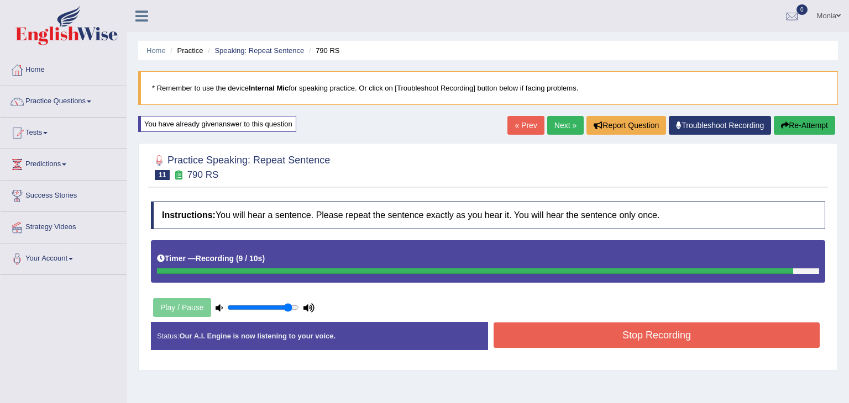
click at [646, 332] on button "Stop Recording" at bounding box center [657, 335] width 326 height 25
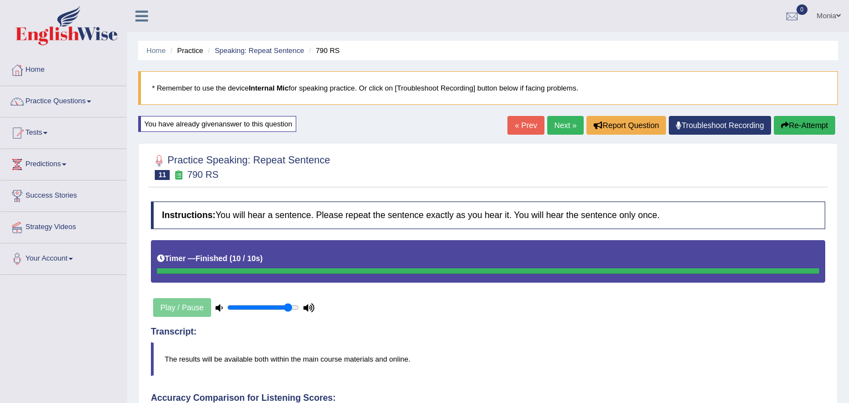
click at [810, 123] on button "Re-Attempt" at bounding box center [804, 125] width 61 height 19
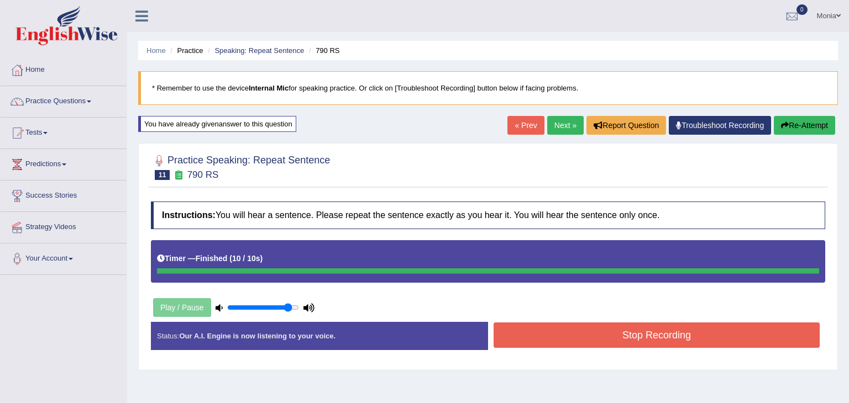
click at [810, 123] on button "Re-Attempt" at bounding box center [804, 125] width 61 height 19
click at [555, 347] on div "Stop Recording" at bounding box center [656, 337] width 337 height 28
click at [569, 328] on button "Stop Recording" at bounding box center [657, 335] width 326 height 25
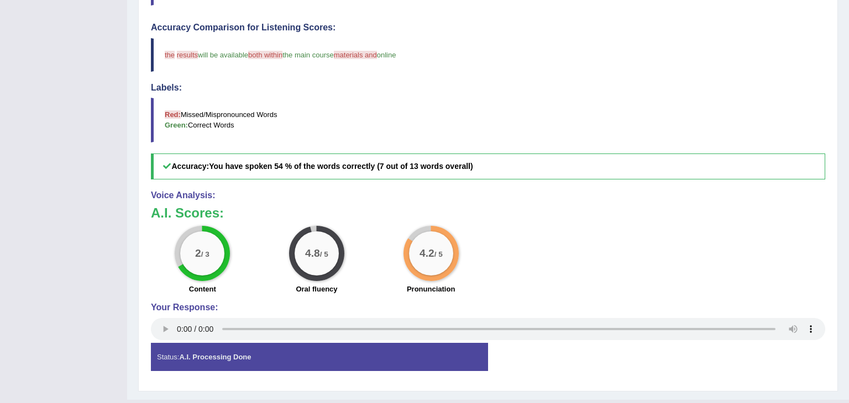
scroll to position [374, 0]
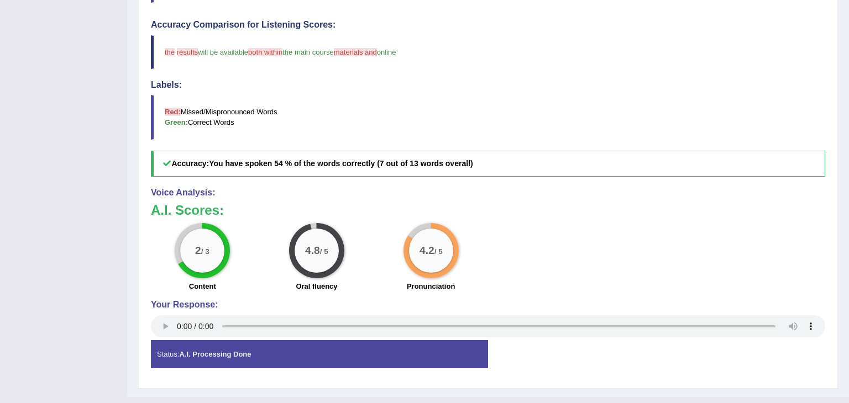
drag, startPoint x: 798, startPoint y: 341, endPoint x: 848, endPoint y: 90, distance: 255.9
click at [848, 90] on div "Home Practice Speaking: Repeat Sentence 790 RS * Remember to use the device Int…" at bounding box center [488, 11] width 722 height 771
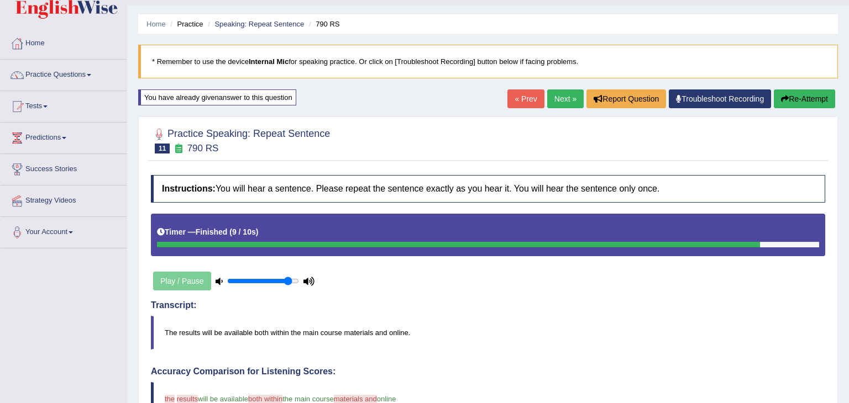
scroll to position [20, 0]
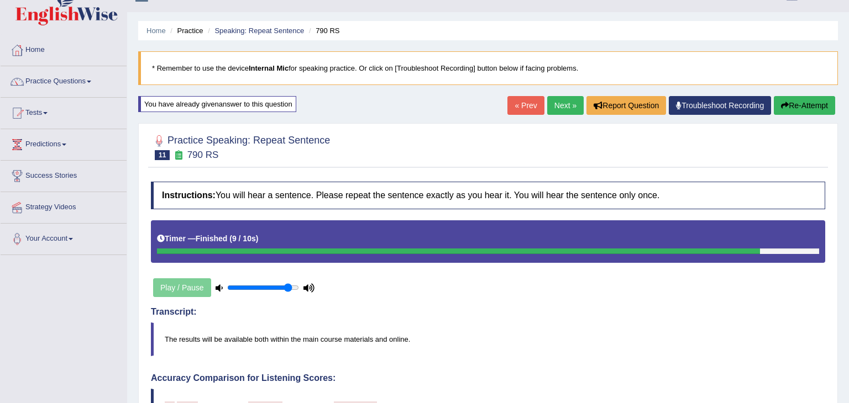
click at [814, 42] on div "Home Practice Speaking: Repeat Sentence 790 RS * Remember to use the device Int…" at bounding box center [488, 365] width 722 height 771
click at [559, 103] on link "Next »" at bounding box center [565, 105] width 36 height 19
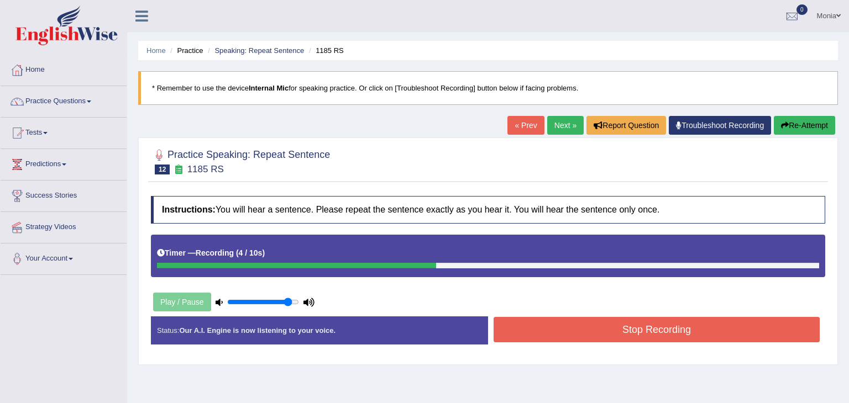
click at [617, 334] on button "Stop Recording" at bounding box center [657, 329] width 326 height 25
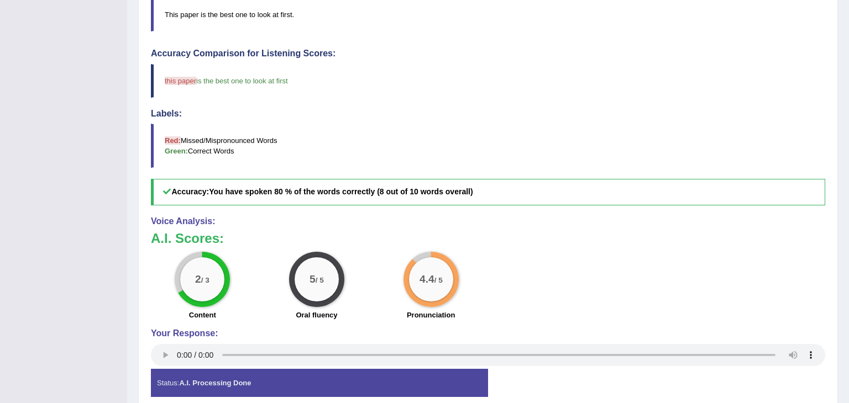
scroll to position [389, 0]
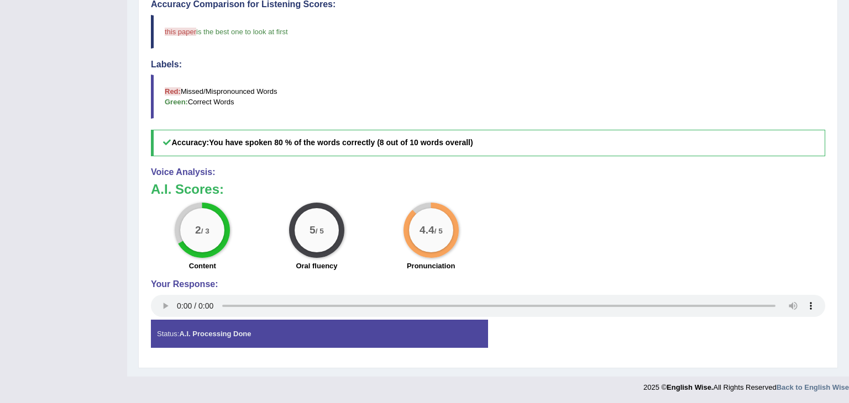
drag, startPoint x: 848, startPoint y: 76, endPoint x: 847, endPoint y: 277, distance: 201.7
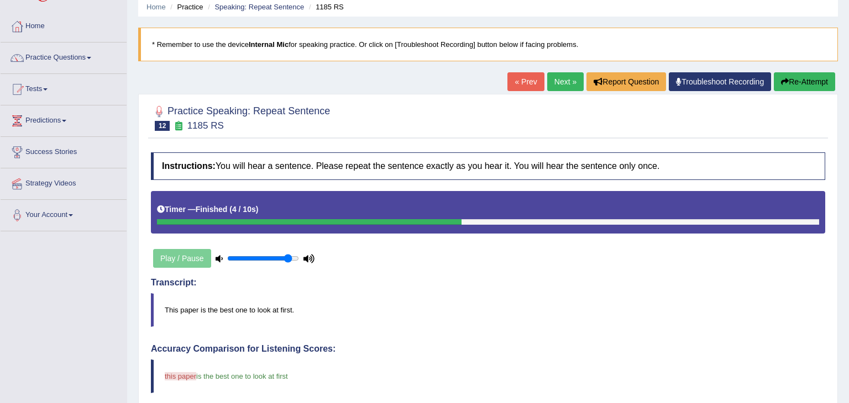
scroll to position [0, 0]
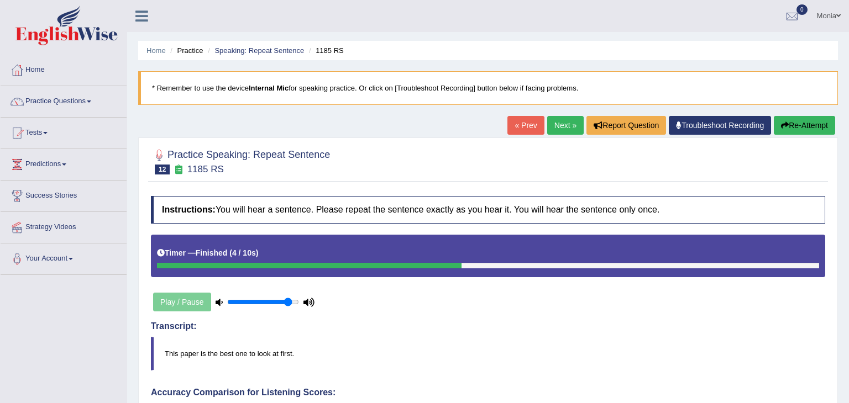
drag, startPoint x: 848, startPoint y: 253, endPoint x: 848, endPoint y: -45, distance: 297.9
click at [848, 0] on html "Toggle navigation Home Practice Questions Speaking Practice Read Aloud Repeat S…" at bounding box center [424, 201] width 849 height 403
click at [88, 101] on link "Practice Questions" at bounding box center [64, 100] width 126 height 28
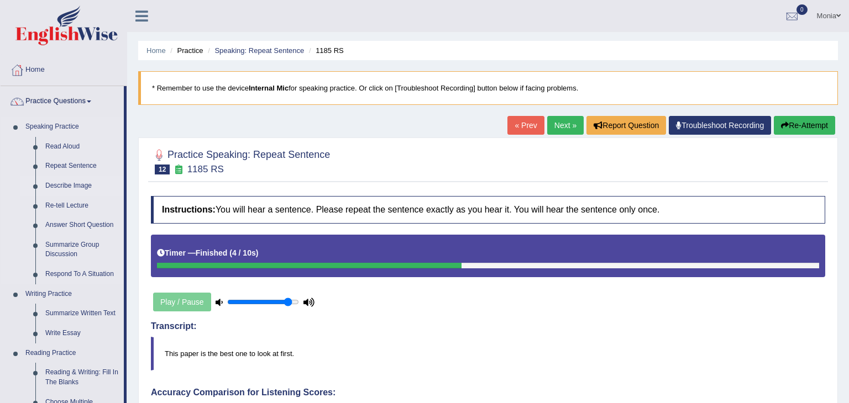
click at [84, 185] on link "Describe Image" at bounding box center [81, 186] width 83 height 20
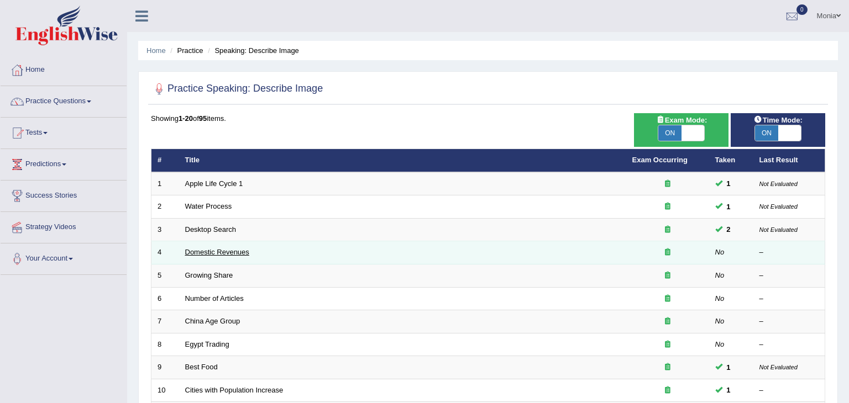
click at [233, 254] on link "Domestic Revenues" at bounding box center [217, 252] width 64 height 8
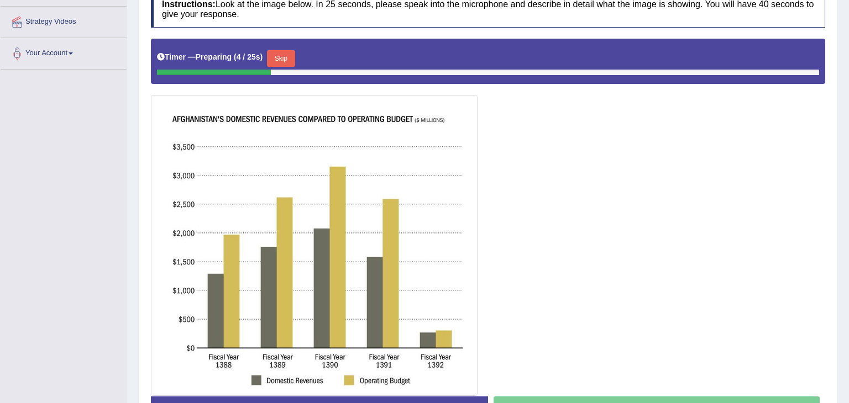
scroll to position [206, 0]
drag, startPoint x: 848, startPoint y: 170, endPoint x: 848, endPoint y: 291, distance: 121.6
click at [848, 291] on div "Home Practice Speaking: Describe Image Domestic Revenues * Remember to use the …" at bounding box center [488, 124] width 722 height 660
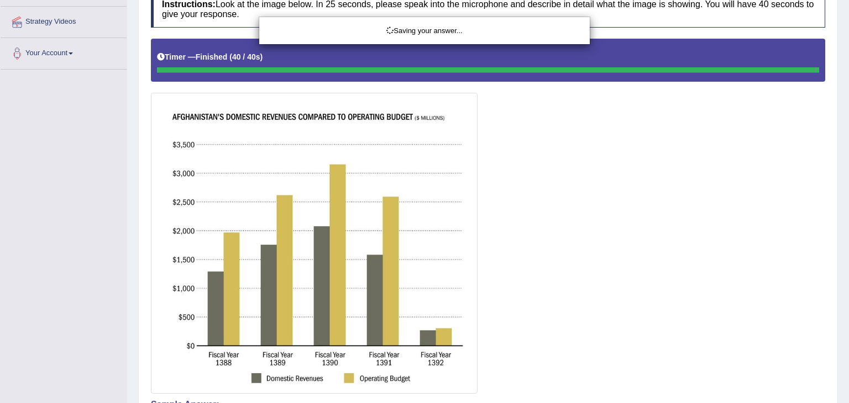
click at [848, 264] on div "Saving your answer..." at bounding box center [424, 201] width 849 height 403
click at [845, 343] on div "Saving your answer..." at bounding box center [424, 201] width 849 height 403
drag, startPoint x: 848, startPoint y: 167, endPoint x: 848, endPoint y: 223, distance: 56.4
click at [848, 223] on div "Saving your answer..." at bounding box center [424, 201] width 849 height 403
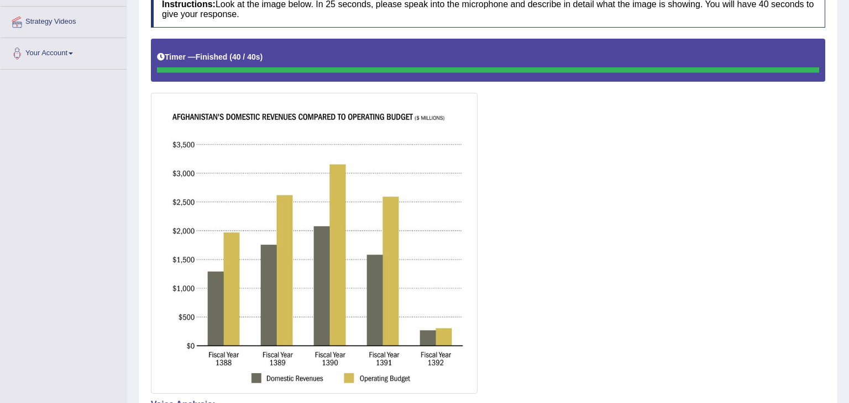
drag, startPoint x: 848, startPoint y: 51, endPoint x: 848, endPoint y: 84, distance: 33.2
click at [848, 84] on div "Home Practice Speaking: Describe Image Domestic Revenues * Remember to use the …" at bounding box center [488, 234] width 722 height 881
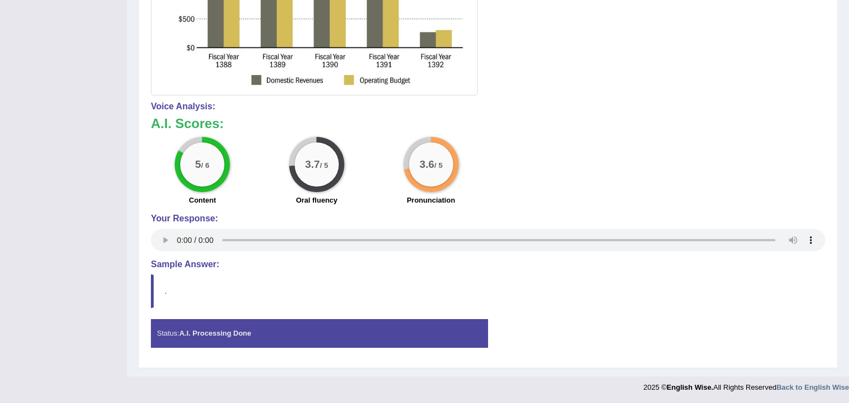
scroll to position [0, 0]
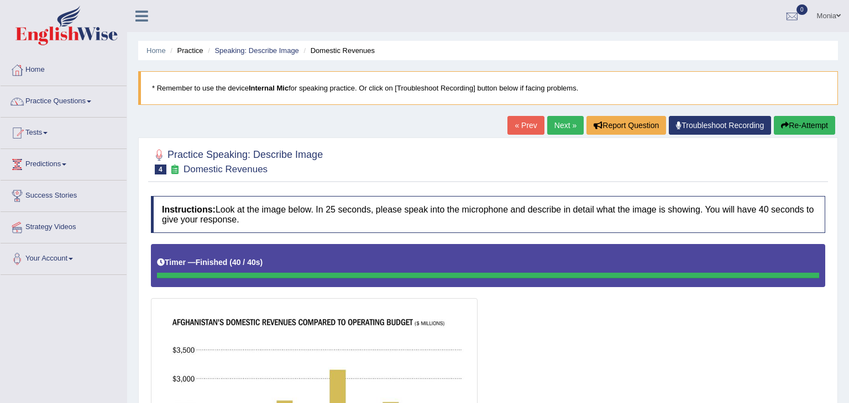
click at [560, 123] on link "Next »" at bounding box center [565, 125] width 36 height 19
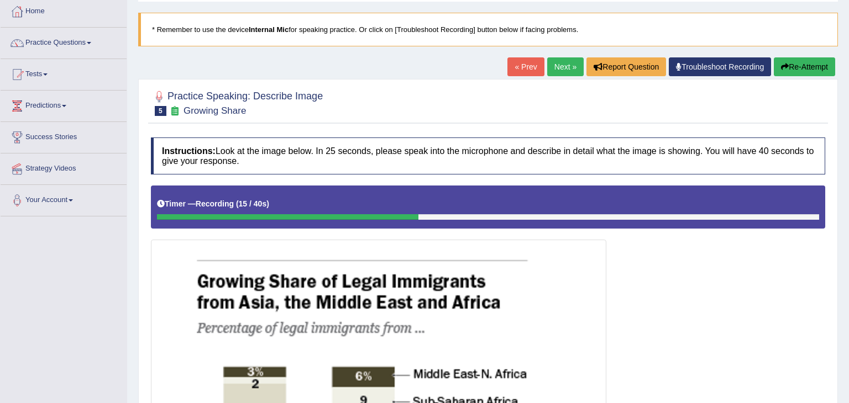
scroll to position [12, 0]
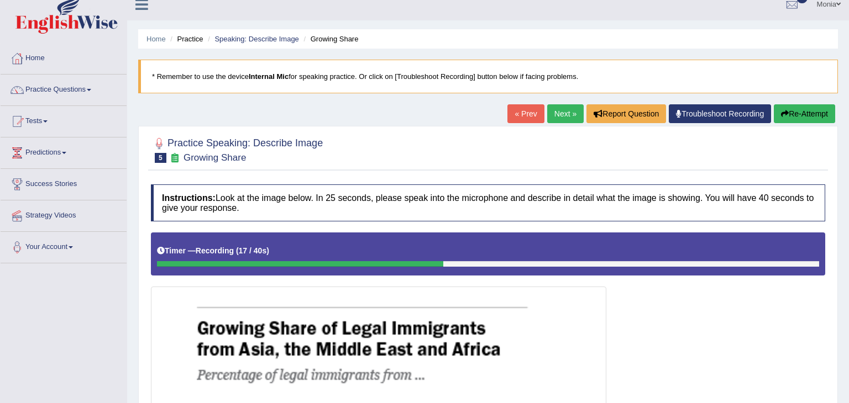
click at [807, 119] on button "Re-Attempt" at bounding box center [804, 113] width 61 height 19
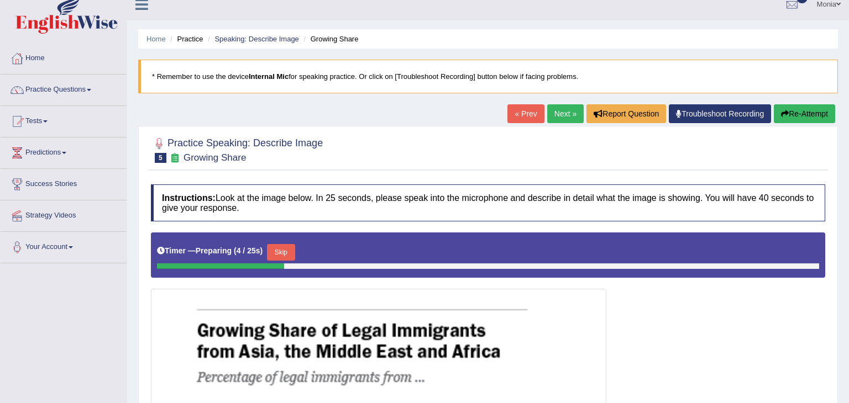
click at [282, 254] on button "Skip" at bounding box center [281, 252] width 28 height 17
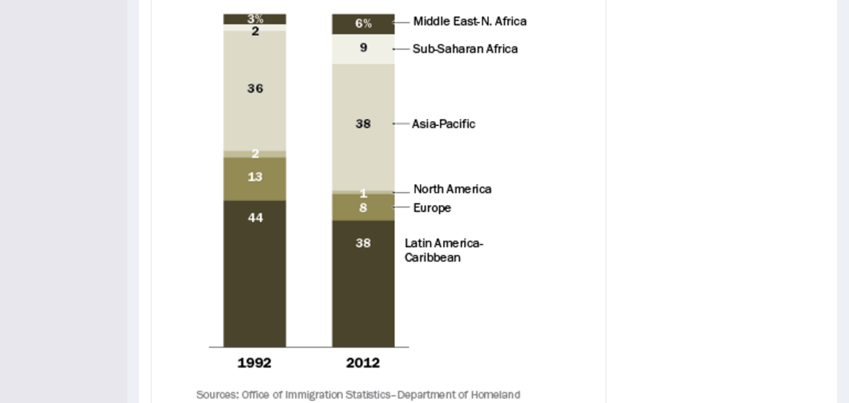
scroll to position [414, 0]
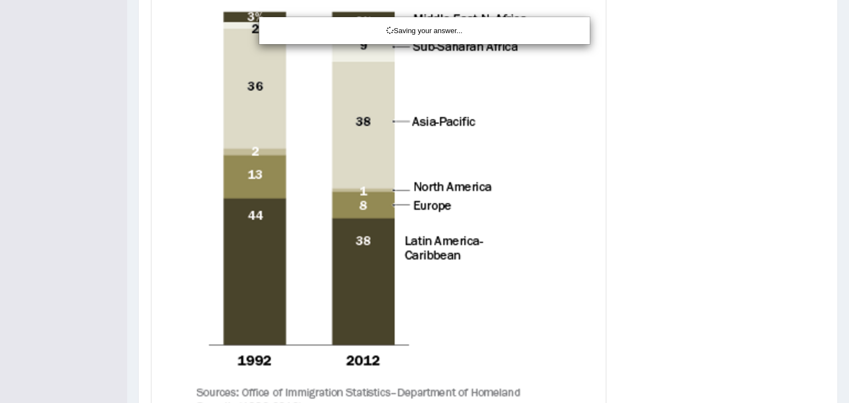
drag, startPoint x: 848, startPoint y: 36, endPoint x: 848, endPoint y: 106, distance: 69.6
click at [848, 106] on div "Saving your answer..." at bounding box center [424, 201] width 849 height 403
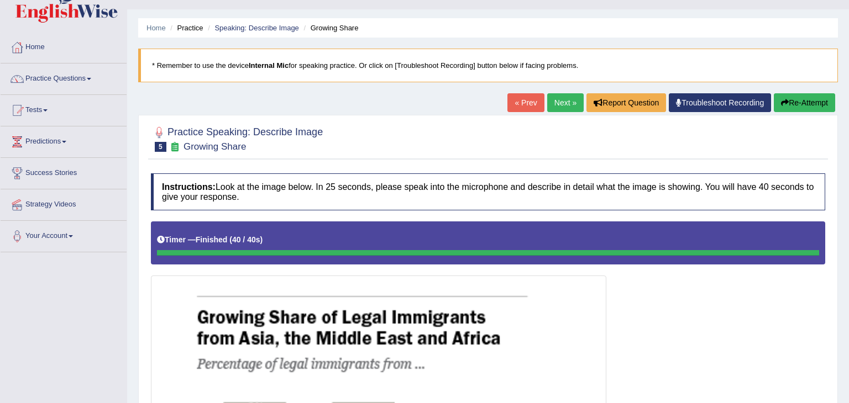
scroll to position [7, 0]
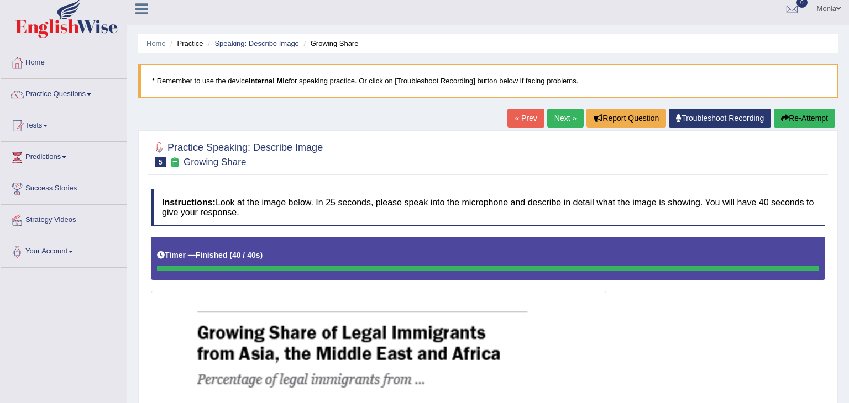
click at [555, 120] on link "Next »" at bounding box center [565, 118] width 36 height 19
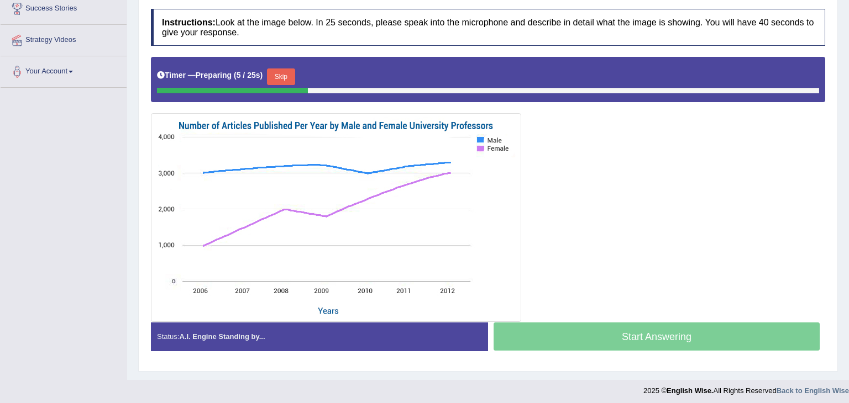
scroll to position [185, 0]
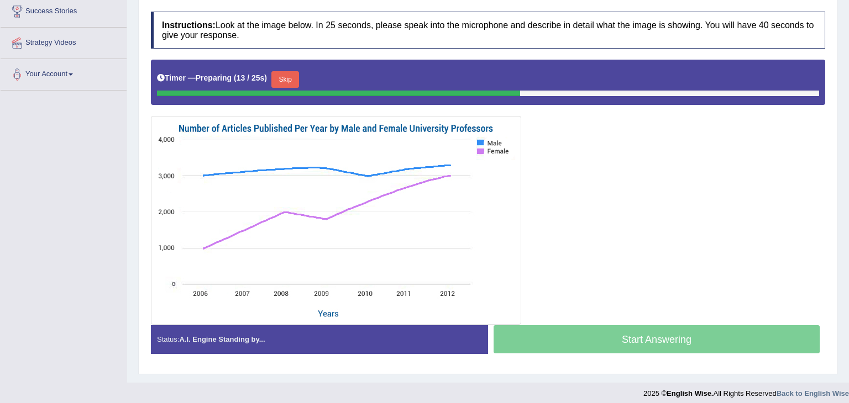
click at [281, 78] on button "Skip" at bounding box center [285, 79] width 28 height 17
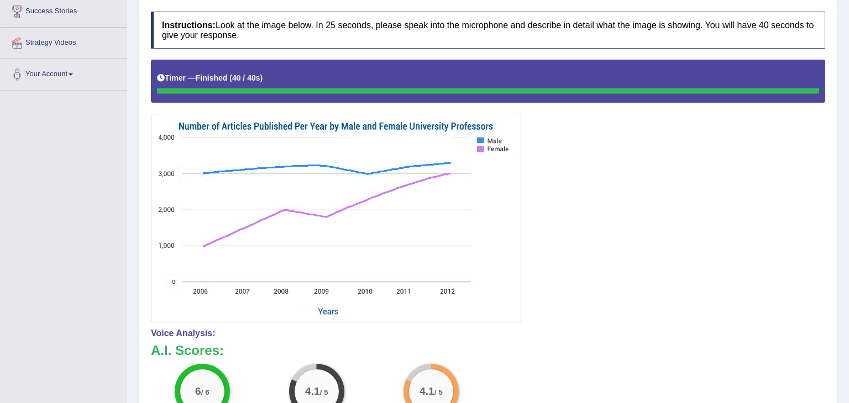
drag, startPoint x: 848, startPoint y: 83, endPoint x: 848, endPoint y: 255, distance: 172.4
click at [848, 255] on div "Home Practice Speaking: Describe Image Number of Articles * Remember to use the…" at bounding box center [488, 209] width 722 height 789
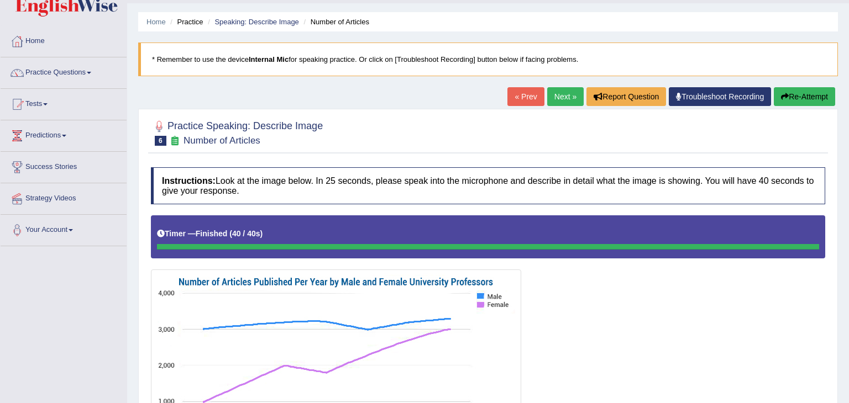
scroll to position [0, 0]
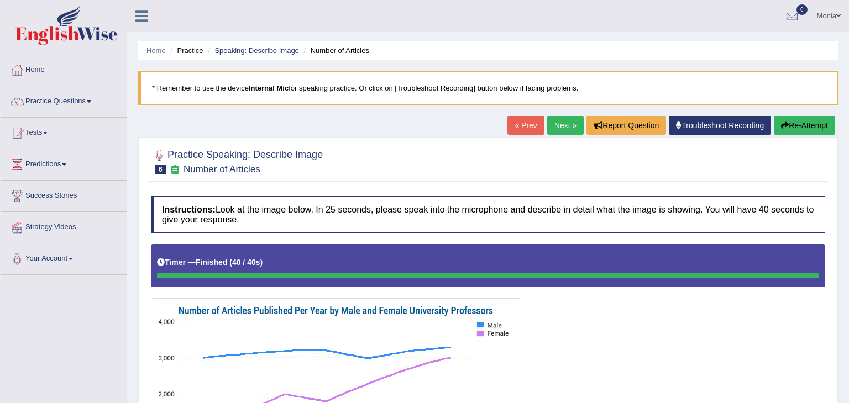
drag, startPoint x: 848, startPoint y: 103, endPoint x: 848, endPoint y: -48, distance: 151.4
click at [848, 0] on html "Toggle navigation Home Practice Questions Speaking Practice Read Aloud Repeat S…" at bounding box center [424, 201] width 849 height 403
click at [567, 122] on link "Next »" at bounding box center [565, 125] width 36 height 19
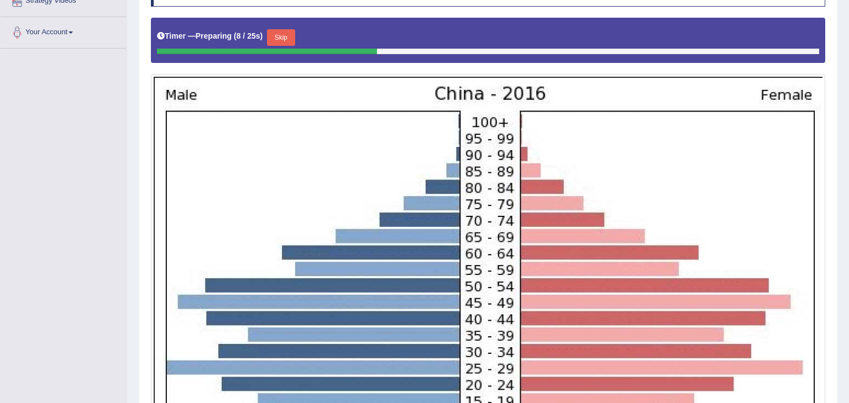
scroll to position [226, 0]
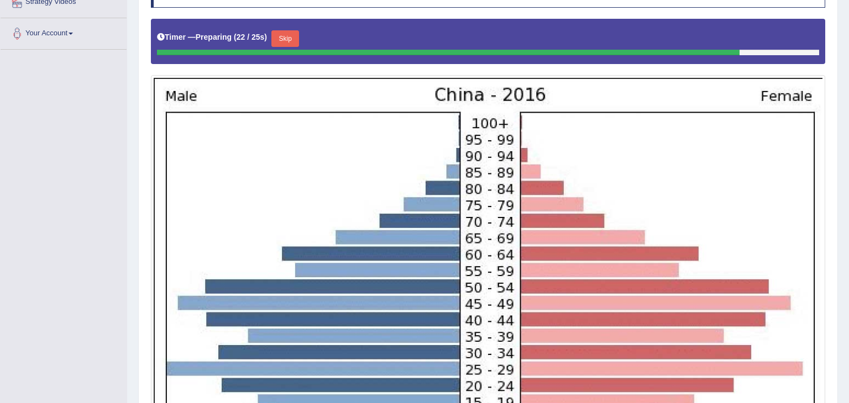
click at [285, 39] on button "Skip" at bounding box center [285, 38] width 28 height 17
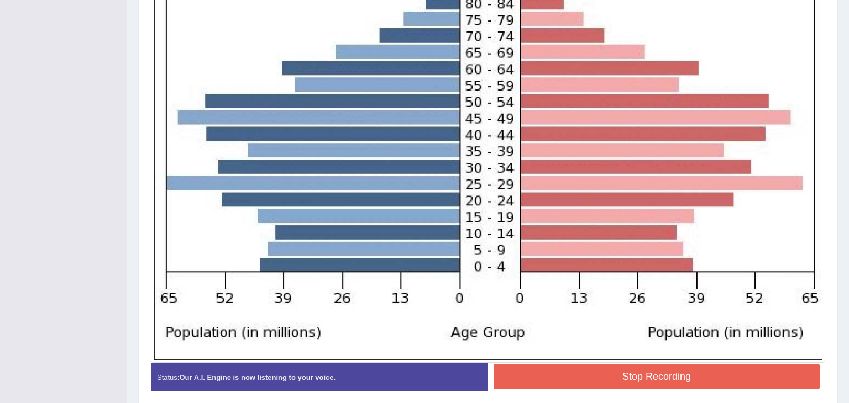
scroll to position [413, 0]
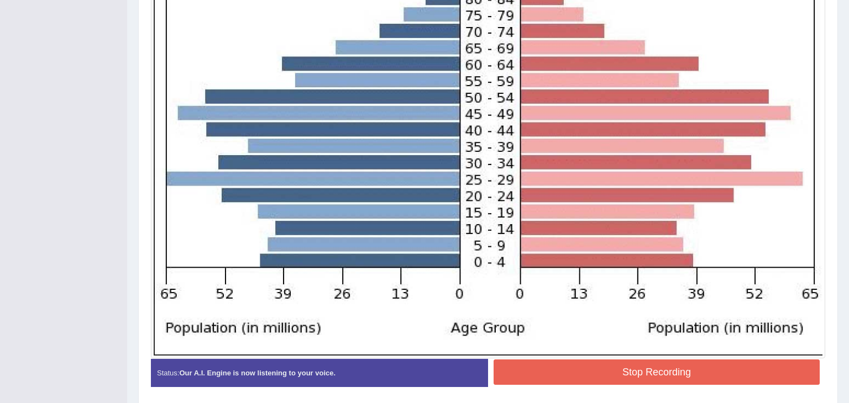
click at [667, 370] on button "Stop Recording" at bounding box center [657, 372] width 326 height 25
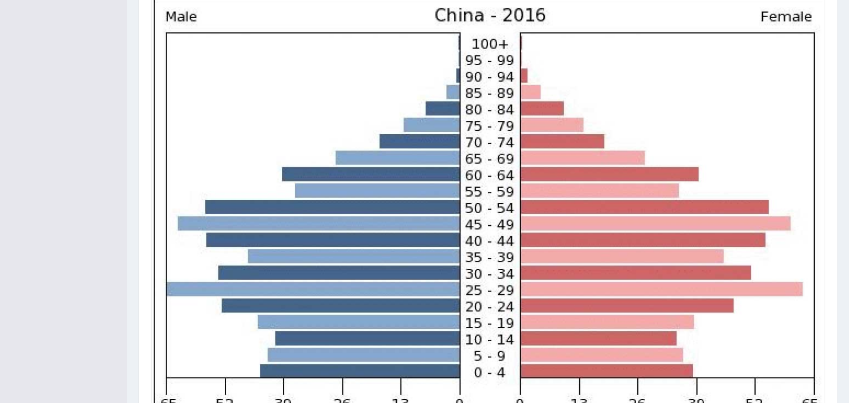
scroll to position [82, 0]
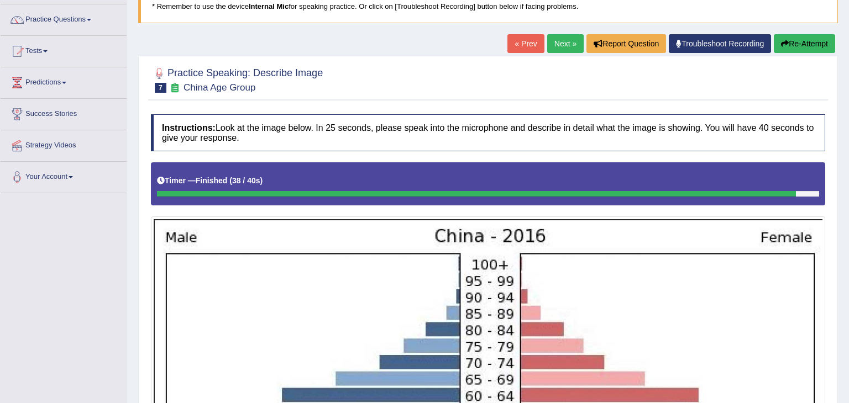
click at [803, 45] on button "Re-Attempt" at bounding box center [804, 43] width 61 height 19
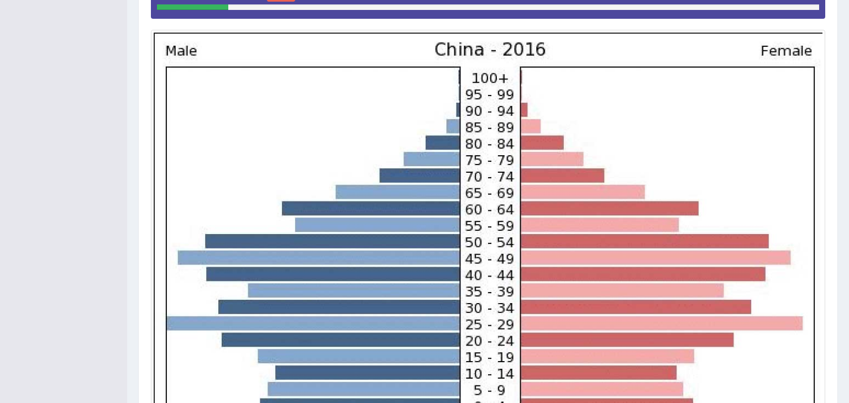
scroll to position [62, 0]
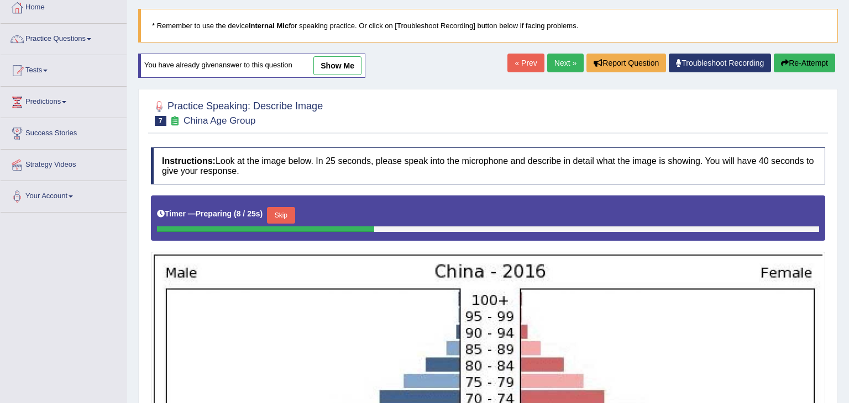
click at [276, 214] on button "Skip" at bounding box center [281, 215] width 28 height 17
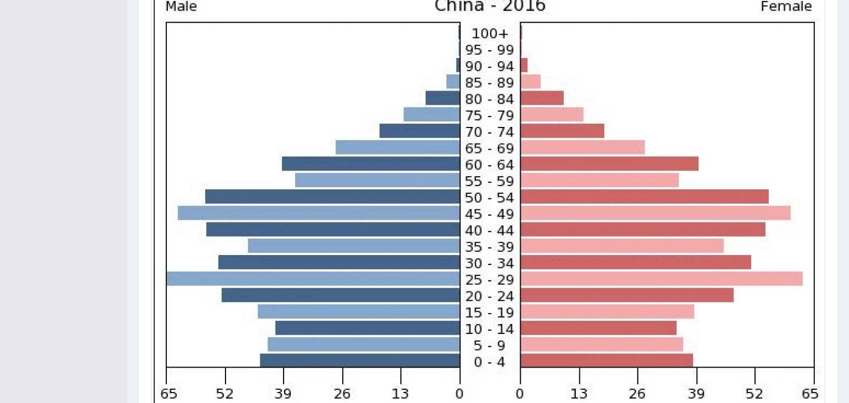
scroll to position [458, 0]
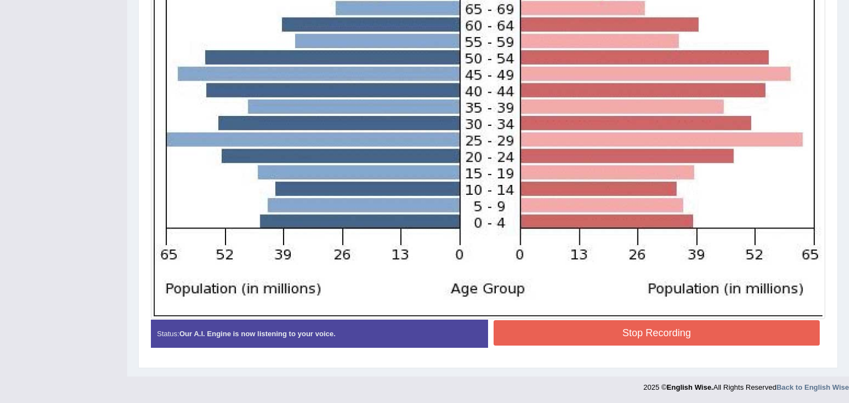
click at [700, 333] on button "Stop Recording" at bounding box center [657, 333] width 326 height 25
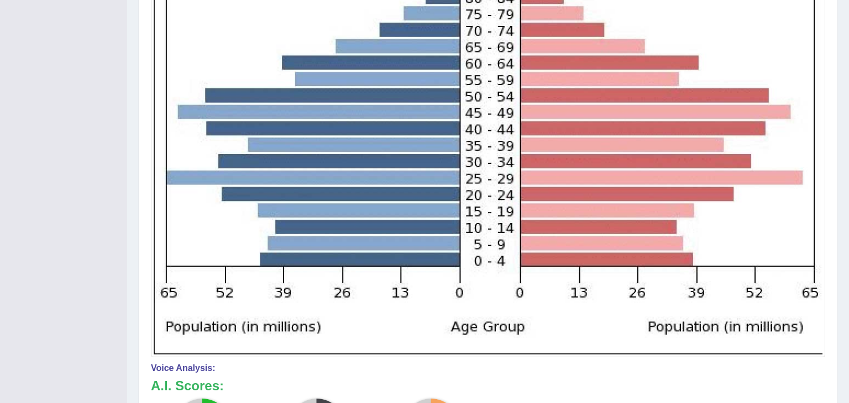
scroll to position [0, 0]
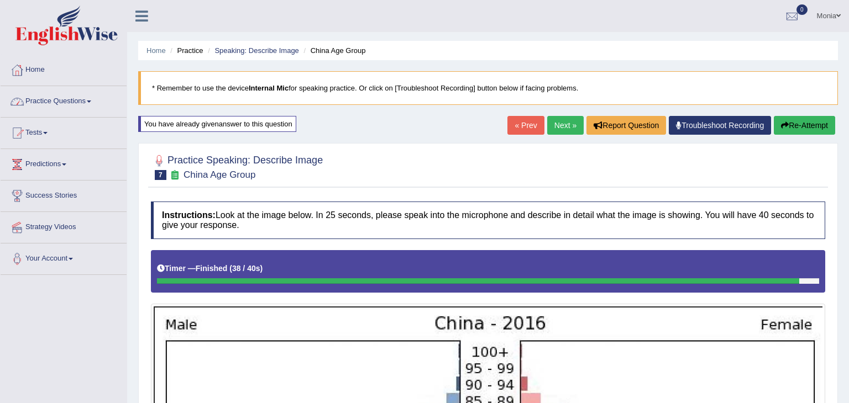
click at [82, 101] on link "Practice Questions" at bounding box center [64, 100] width 126 height 28
